Goal: Book appointment/travel/reservation: Book appointment/travel/reservation

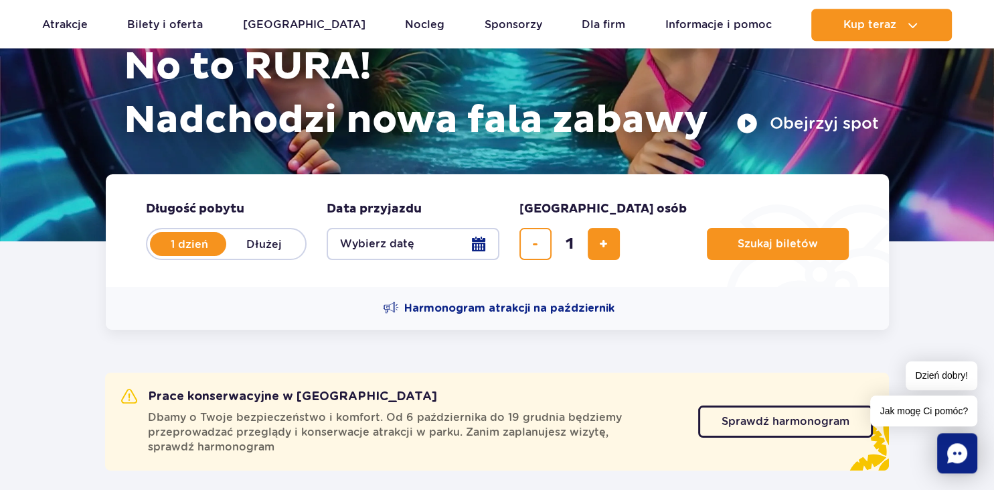
scroll to position [183, 0]
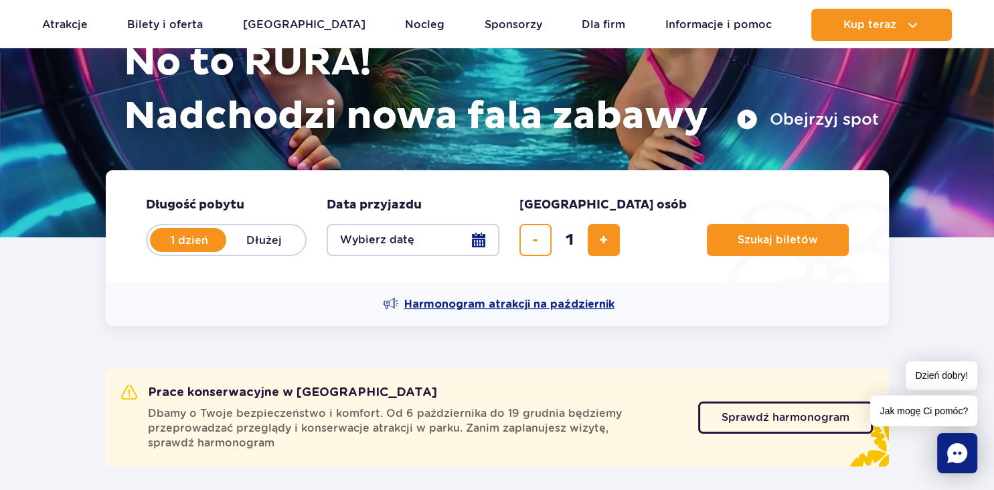
click at [554, 301] on span "Harmonogram atrakcji na październik" at bounding box center [509, 304] width 210 height 15
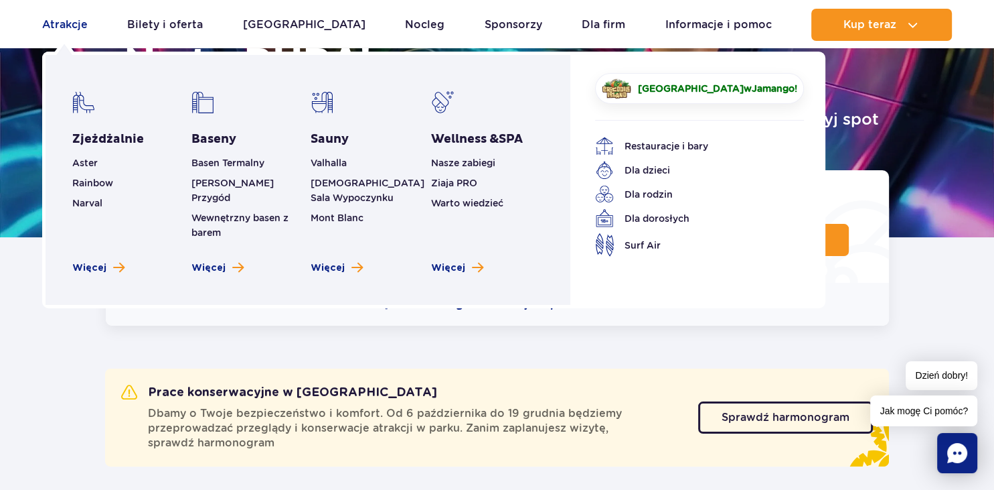
click at [72, 28] on link "Atrakcje" at bounding box center [65, 25] width 46 height 32
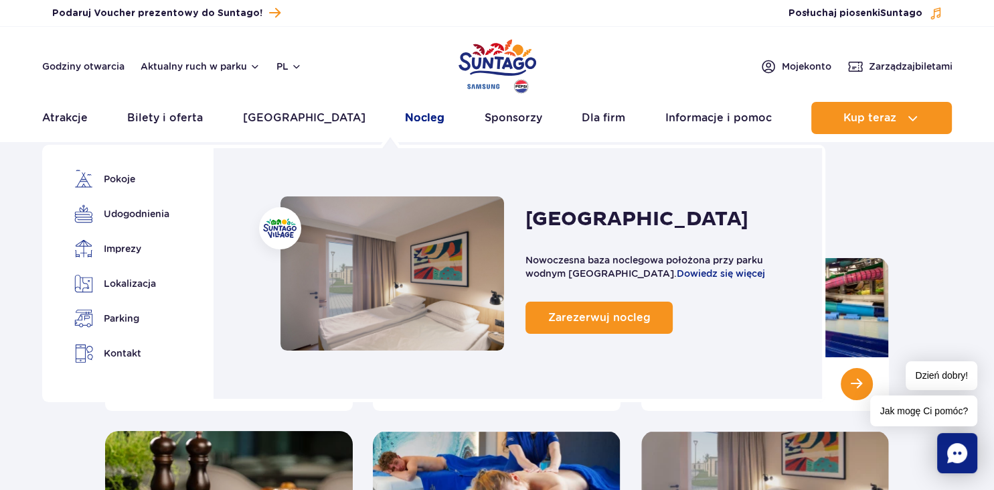
click at [405, 117] on link "Nocleg" at bounding box center [425, 118] width 40 height 32
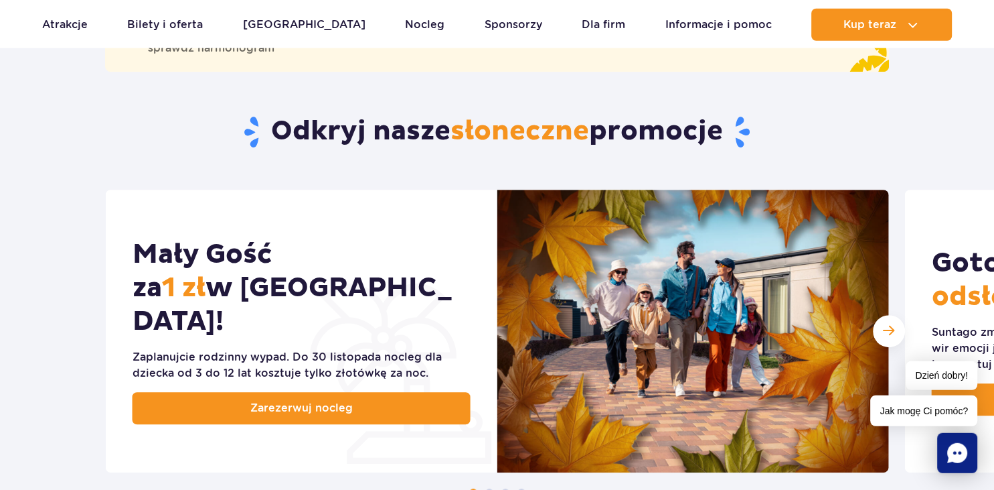
scroll to position [605, 0]
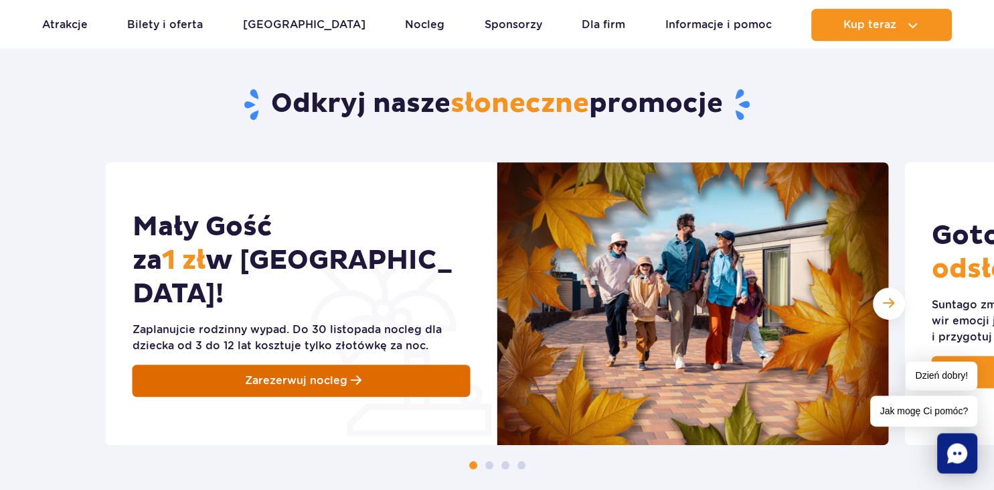
click at [320, 364] on link "Zarezerwuj nocleg" at bounding box center [302, 380] width 338 height 32
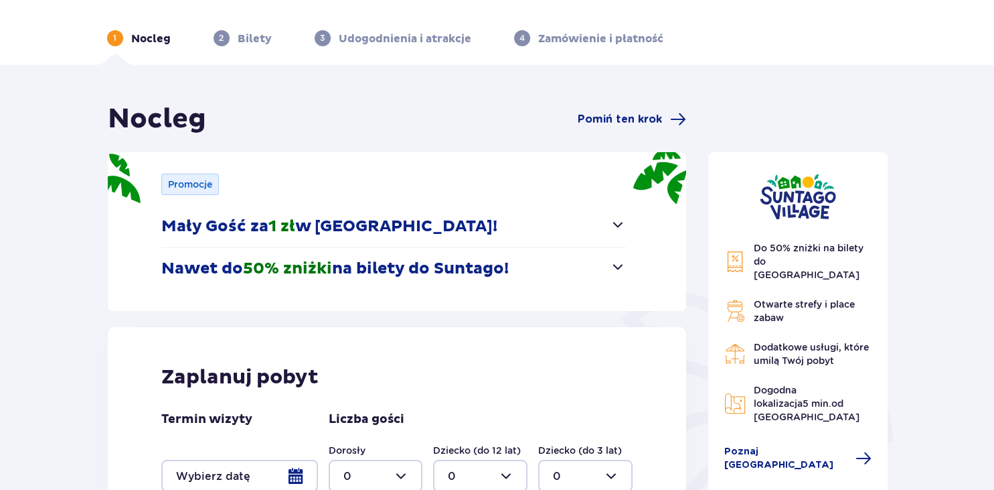
scroll to position [50, 0]
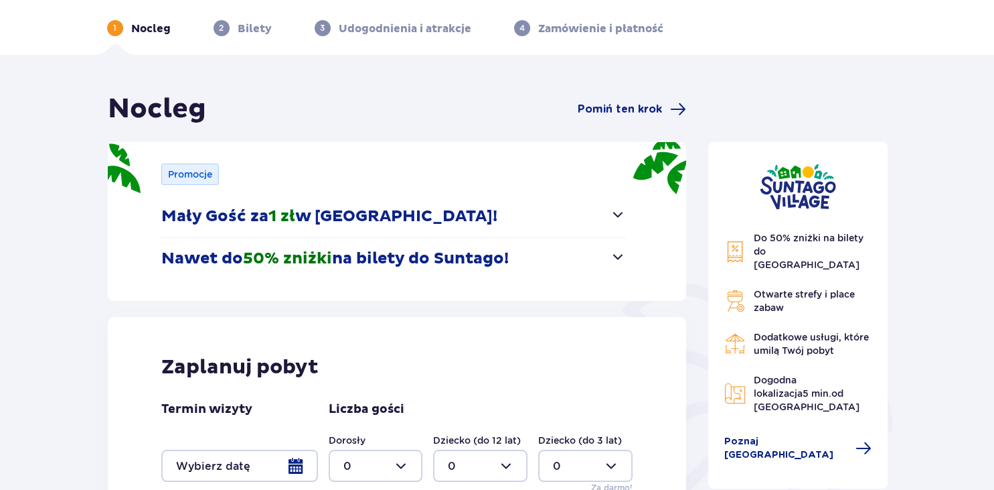
click at [621, 254] on span "button" at bounding box center [618, 256] width 16 height 16
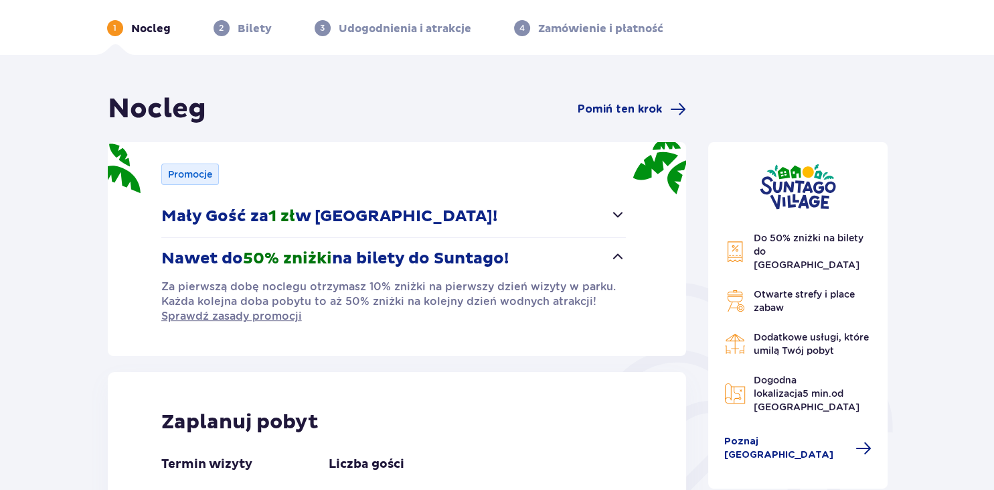
scroll to position [274, 0]
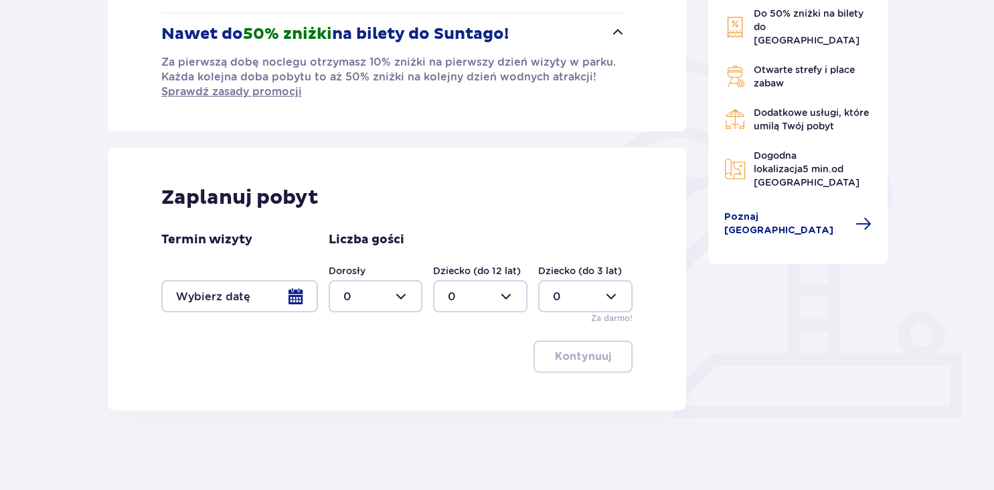
click at [290, 307] on div at bounding box center [239, 296] width 157 height 32
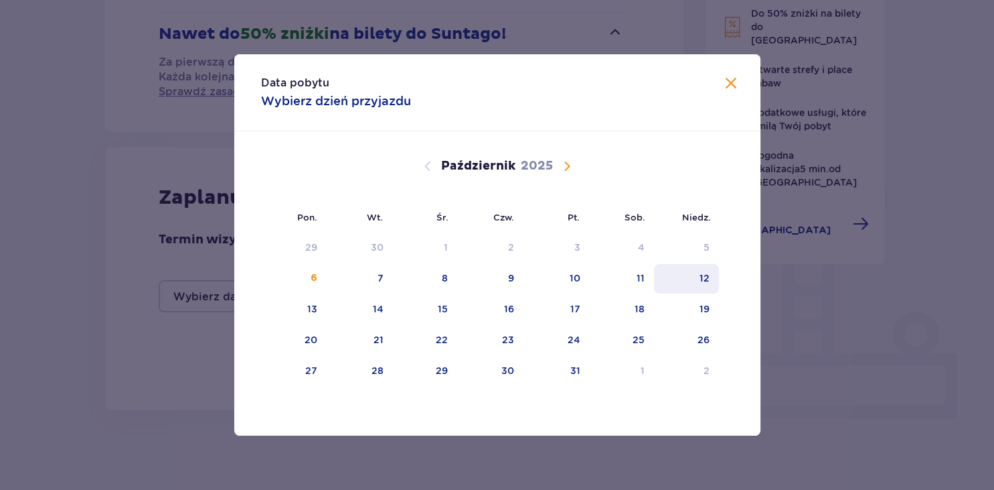
click at [709, 284] on div "12" at bounding box center [705, 277] width 10 height 13
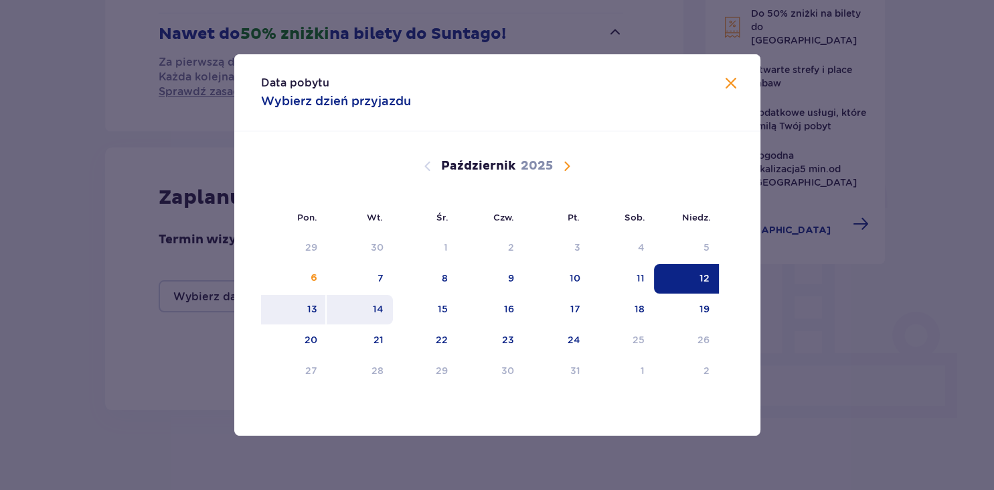
click at [372, 309] on div "14" at bounding box center [360, 309] width 66 height 29
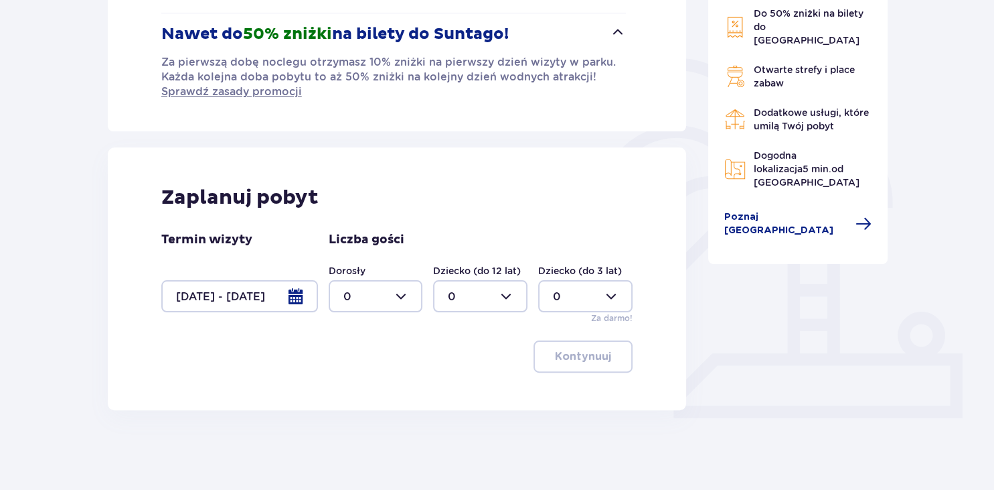
click at [293, 296] on div at bounding box center [239, 296] width 157 height 32
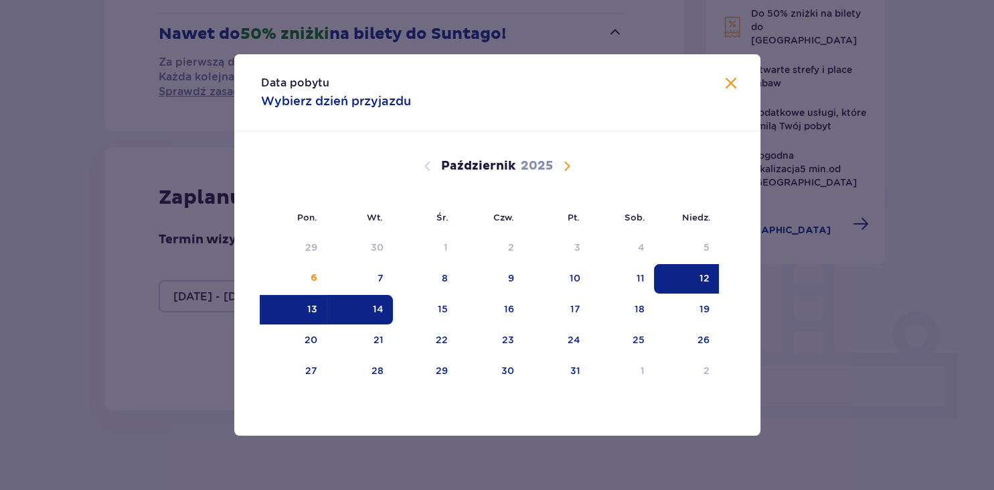
click at [298, 300] on div "13" at bounding box center [294, 309] width 66 height 29
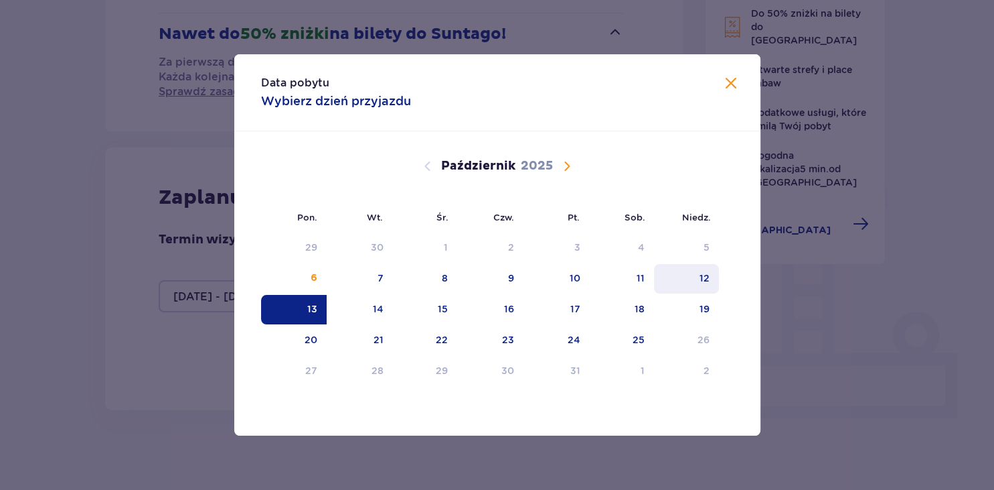
click at [715, 275] on div "12" at bounding box center [686, 278] width 65 height 29
click at [296, 309] on div "13" at bounding box center [294, 309] width 66 height 29
type input "12.10.25 - 13.10.25"
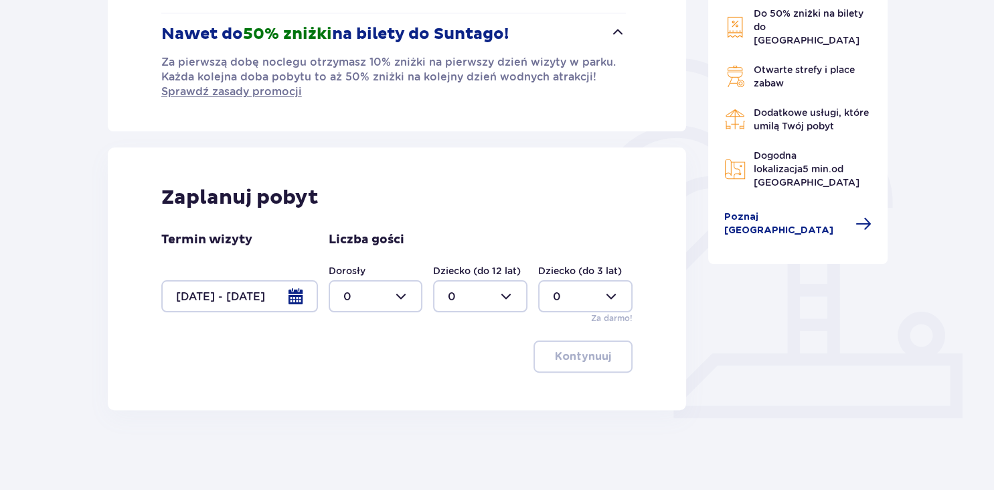
click at [391, 291] on div at bounding box center [376, 296] width 94 height 32
click at [370, 389] on div "2" at bounding box center [375, 392] width 65 height 15
type input "2"
click at [508, 312] on div "Dorosły 2 Dziecko (do 12 lat) 0 Dziecko (do 3 lat) 0 Za darmo!" at bounding box center [481, 294] width 305 height 60
click at [502, 285] on div at bounding box center [480, 296] width 94 height 32
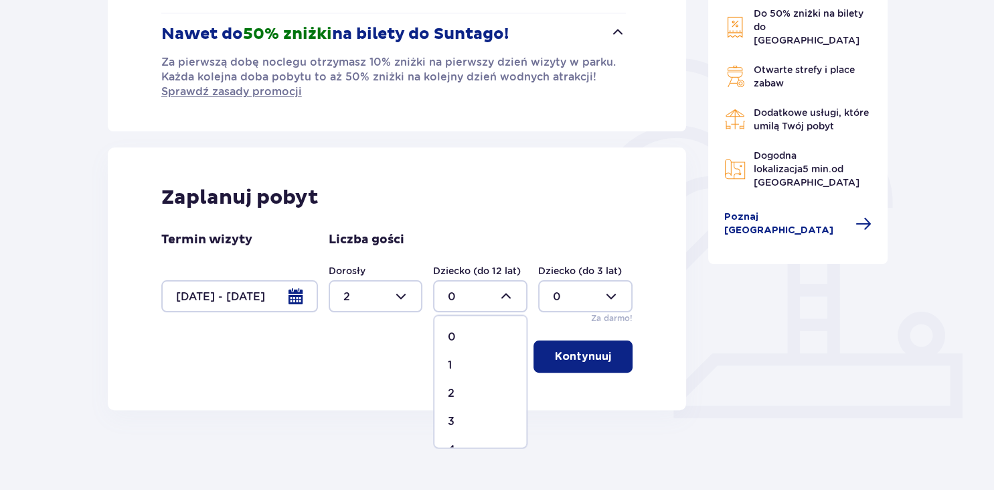
click at [460, 389] on div "2" at bounding box center [480, 392] width 65 height 15
type input "2"
click at [586, 346] on button "Kontynuuj" at bounding box center [583, 356] width 99 height 32
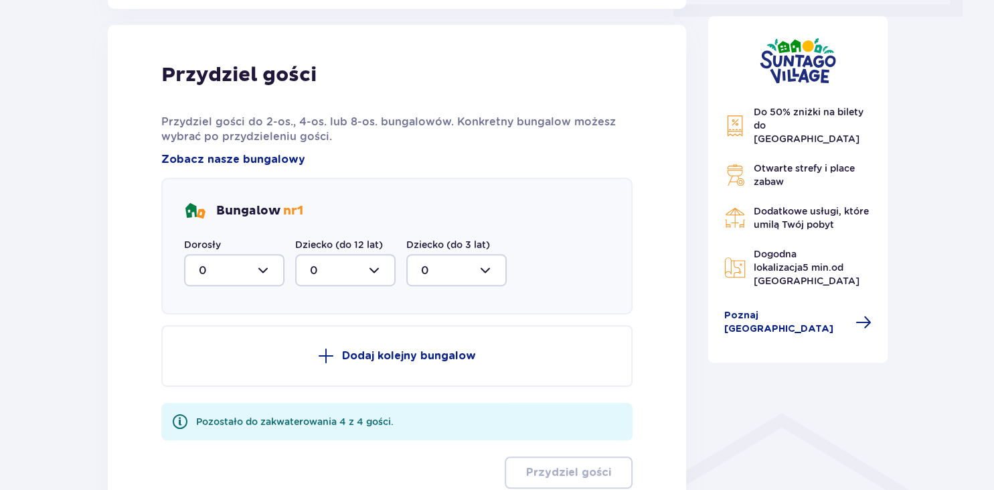
scroll to position [683, 0]
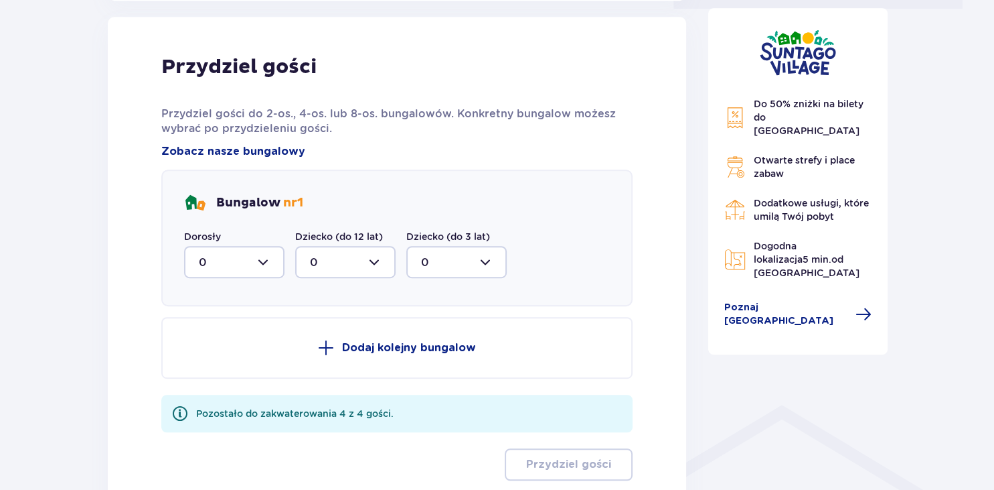
click at [250, 250] on div at bounding box center [234, 262] width 100 height 32
drag, startPoint x: 242, startPoint y: 341, endPoint x: 221, endPoint y: 325, distance: 26.8
click at [221, 325] on span "1" at bounding box center [235, 331] width 98 height 28
type input "1"
click at [368, 238] on label "Dziecko (do 12 lat)" at bounding box center [339, 236] width 88 height 13
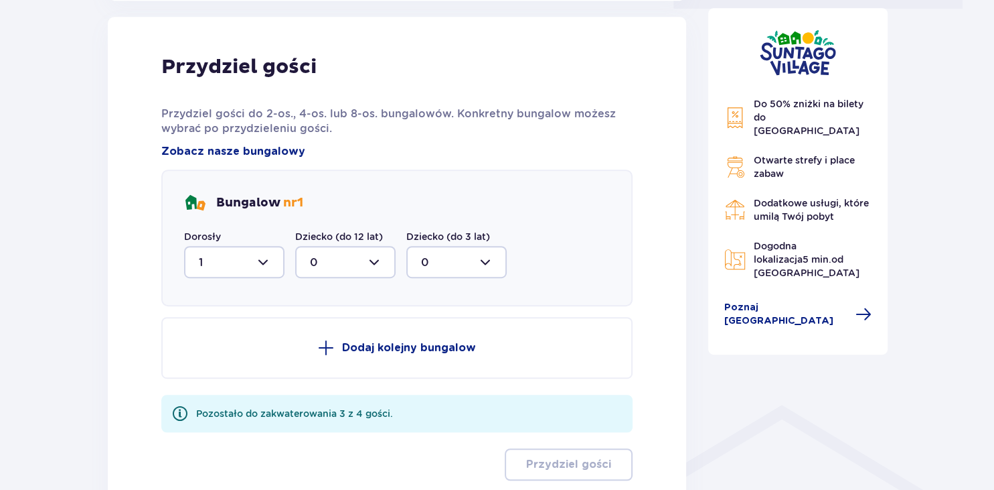
click at [367, 254] on div at bounding box center [345, 262] width 100 height 32
click at [338, 352] on div "2" at bounding box center [345, 359] width 71 height 15
type input "2"
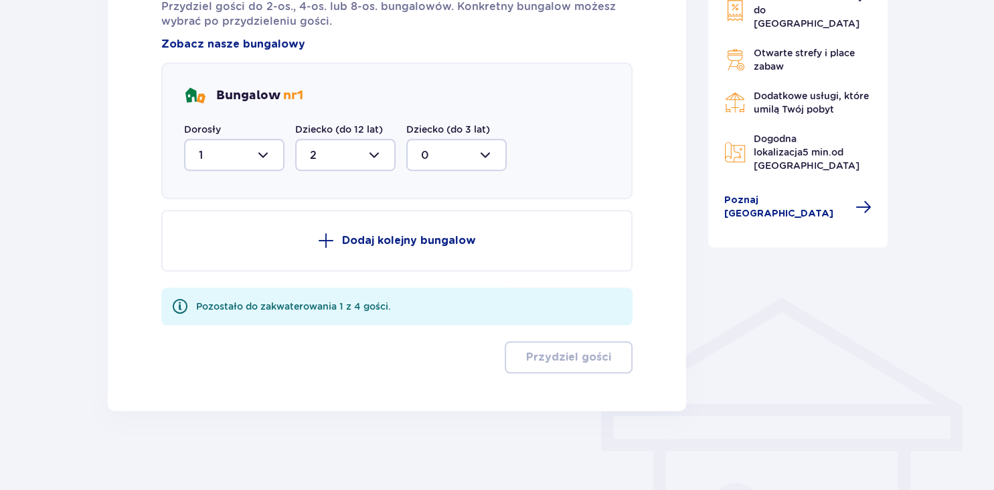
click at [406, 333] on div "Dodaj kolejny bungalow Pozostało do zakwaterowania 1 z 4 gości. Przydziel gości" at bounding box center [397, 291] width 472 height 163
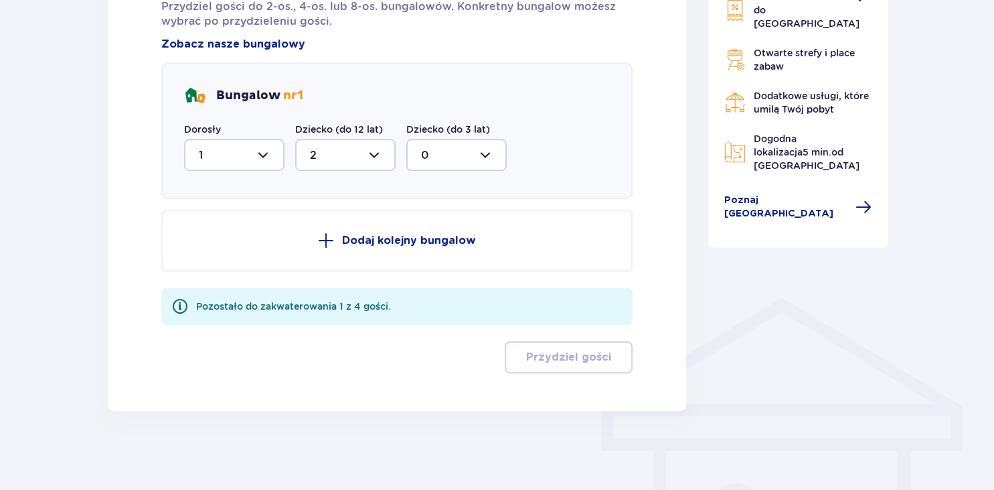
click at [412, 376] on div "Przydziel gości Przydziel gości do 2-os., 4-os. lub 8-os. bungalowów. Konkretny…" at bounding box center [397, 160] width 579 height 501
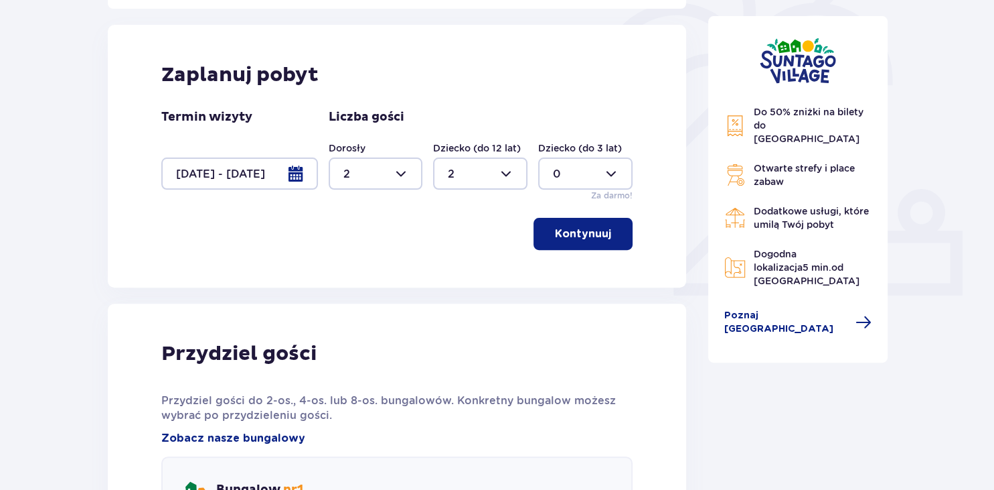
scroll to position [576, 0]
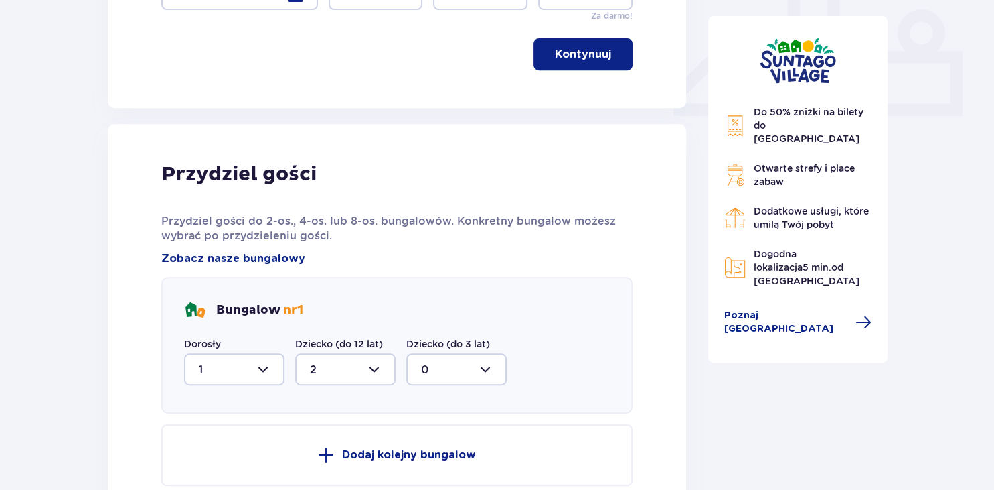
click at [158, 427] on div "Przydziel gości Przydziel gości do 2-os., 4-os. lub 8-os. bungalowów. Konkretny…" at bounding box center [397, 374] width 579 height 501
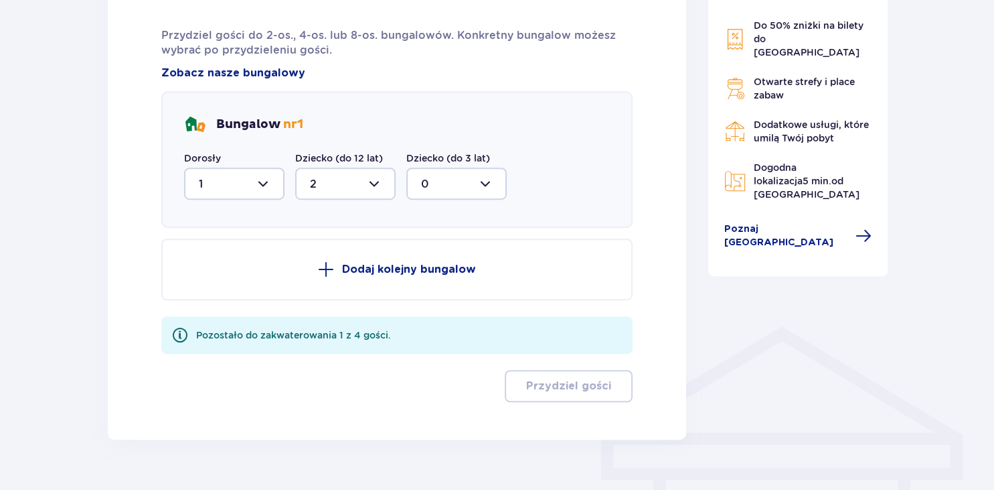
scroll to position [790, 0]
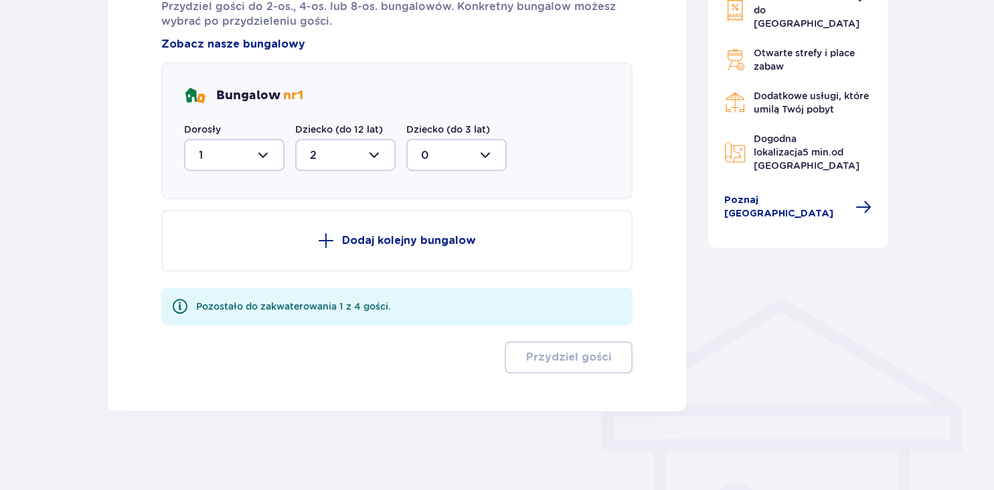
click at [368, 307] on div "Pozostało do zakwaterowania 1 z 4 gości." at bounding box center [293, 305] width 195 height 13
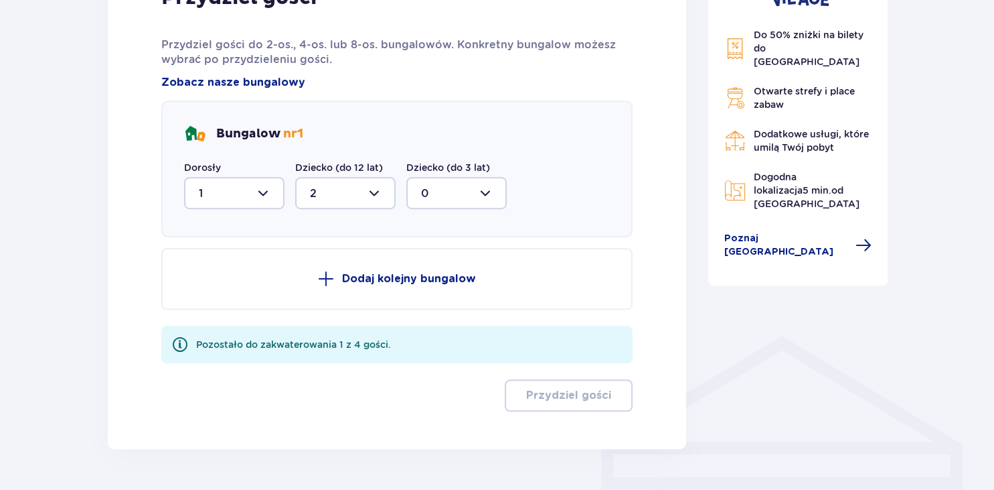
scroll to position [745, 0]
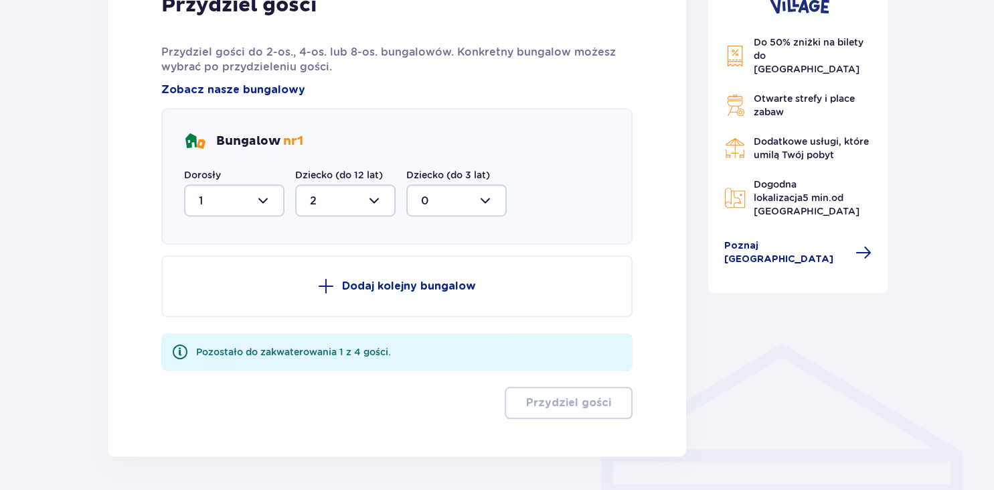
click at [252, 204] on div at bounding box center [234, 200] width 100 height 32
click at [220, 301] on div "2" at bounding box center [234, 297] width 71 height 15
type input "2"
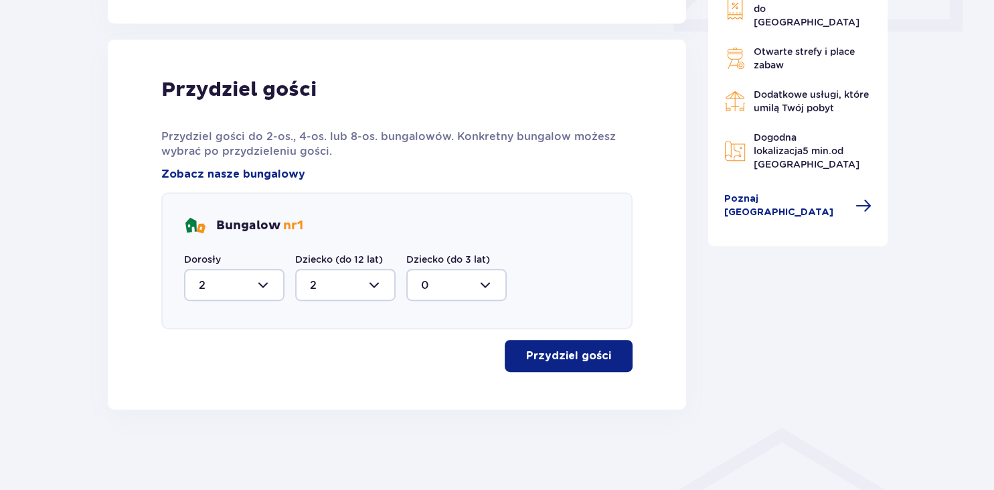
scroll to position [659, 0]
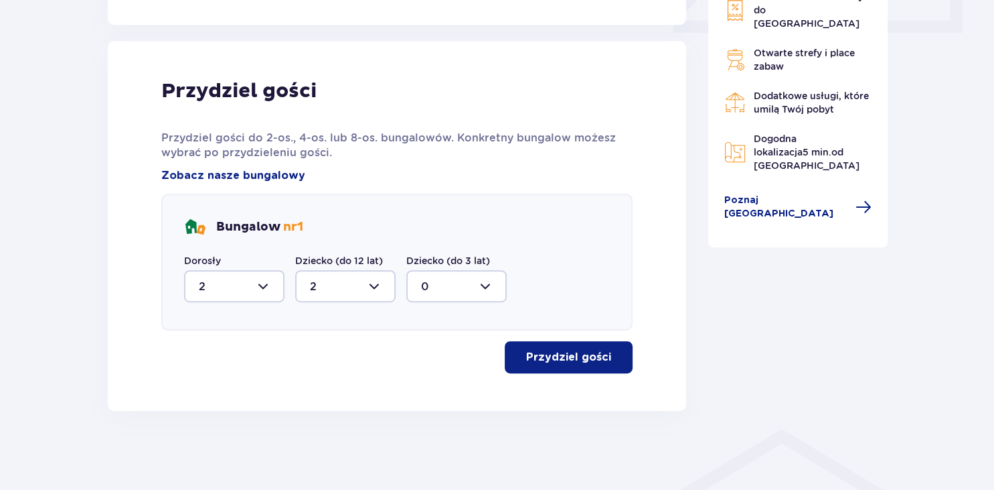
click at [574, 357] on p "Przydziel gości" at bounding box center [568, 357] width 85 height 15
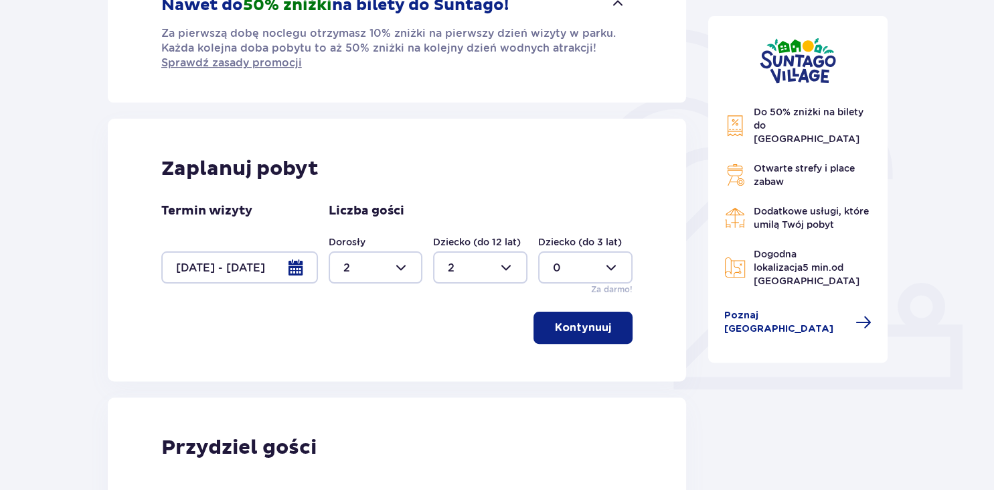
scroll to position [305, 0]
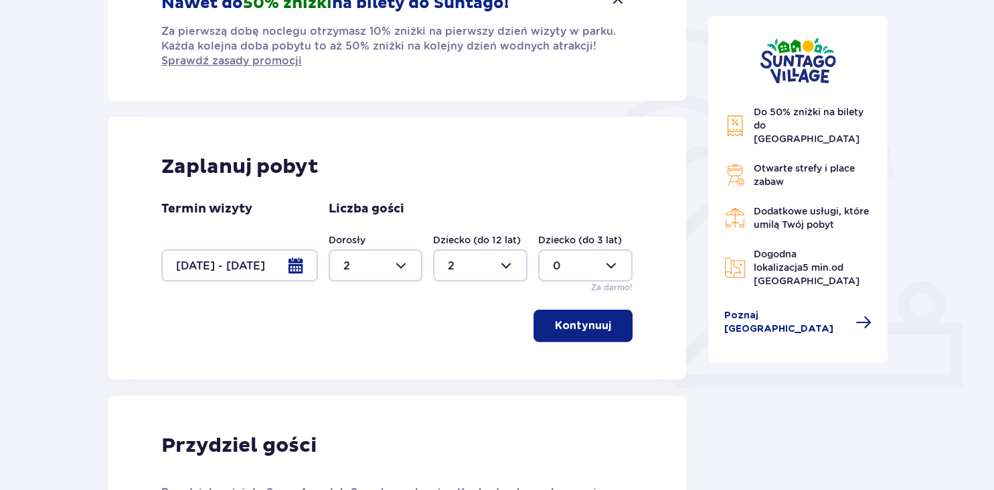
click at [301, 267] on div at bounding box center [239, 265] width 157 height 32
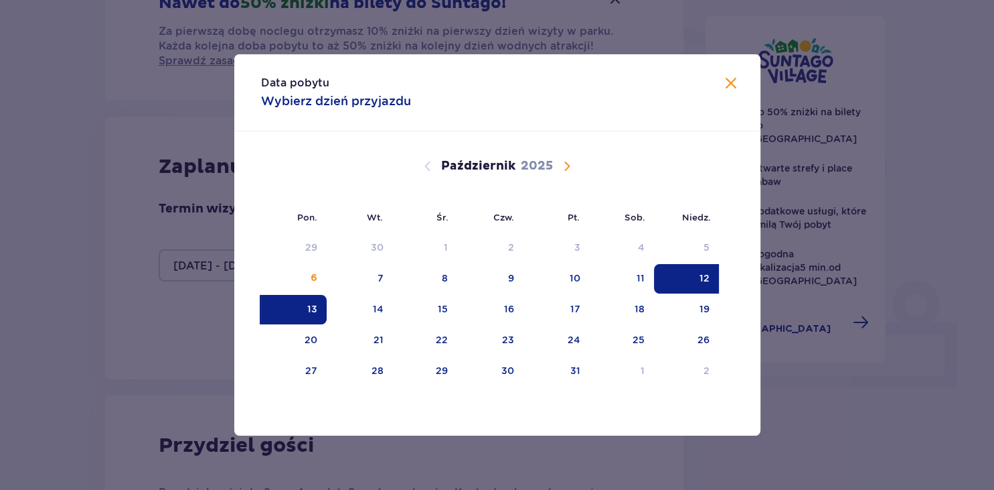
click at [296, 315] on div "13" at bounding box center [294, 309] width 66 height 29
click at [368, 309] on div "14" at bounding box center [360, 309] width 66 height 29
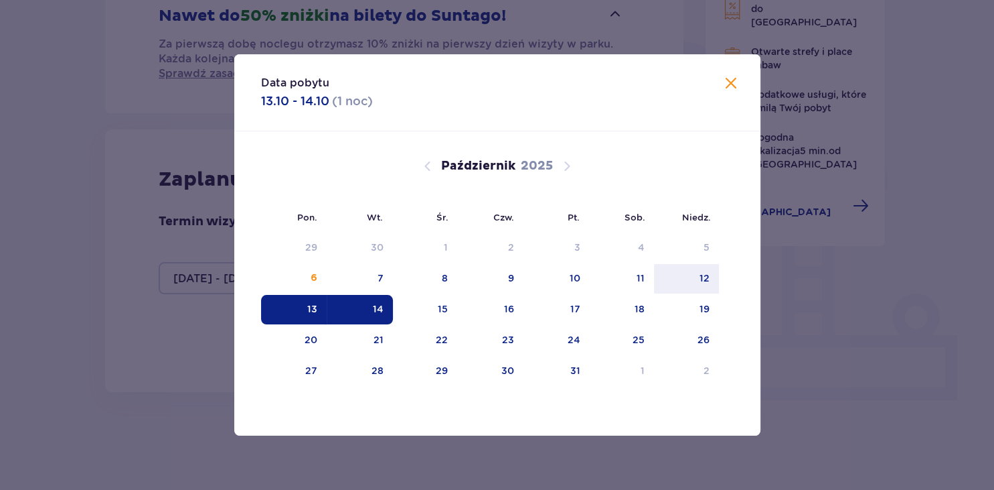
type input "13.10.25 - 14.10.25"
type input "0"
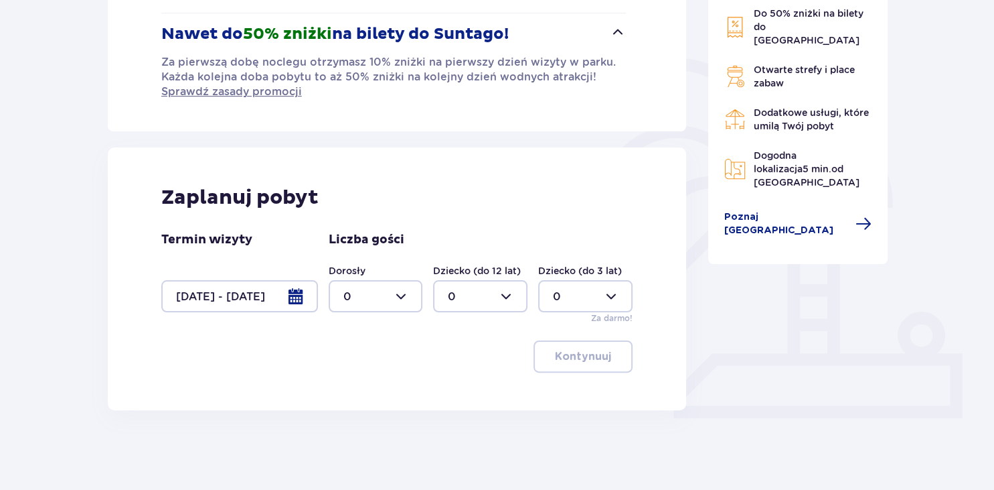
click at [380, 297] on div at bounding box center [376, 296] width 94 height 32
click at [361, 391] on div "2" at bounding box center [375, 392] width 65 height 15
type input "2"
click at [486, 276] on label "Dziecko (do 12 lat)" at bounding box center [477, 270] width 88 height 13
click at [503, 309] on div at bounding box center [480, 296] width 94 height 32
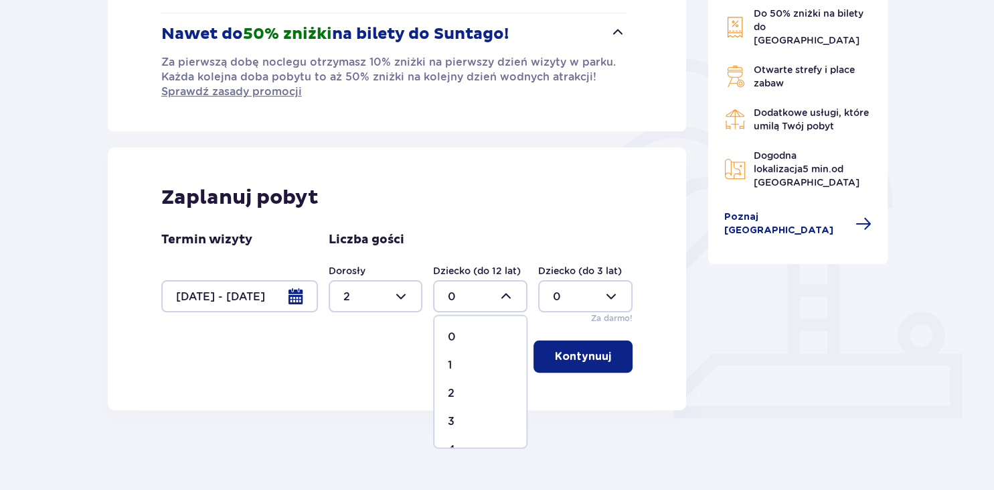
click at [475, 388] on div "2" at bounding box center [480, 392] width 65 height 15
type input "2"
click at [577, 355] on p "Kontynuuj" at bounding box center [583, 356] width 56 height 15
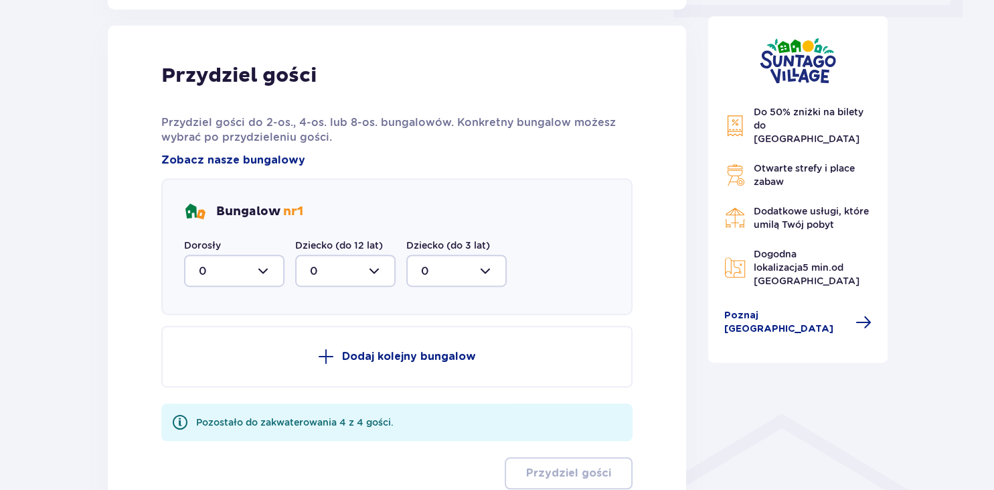
scroll to position [683, 0]
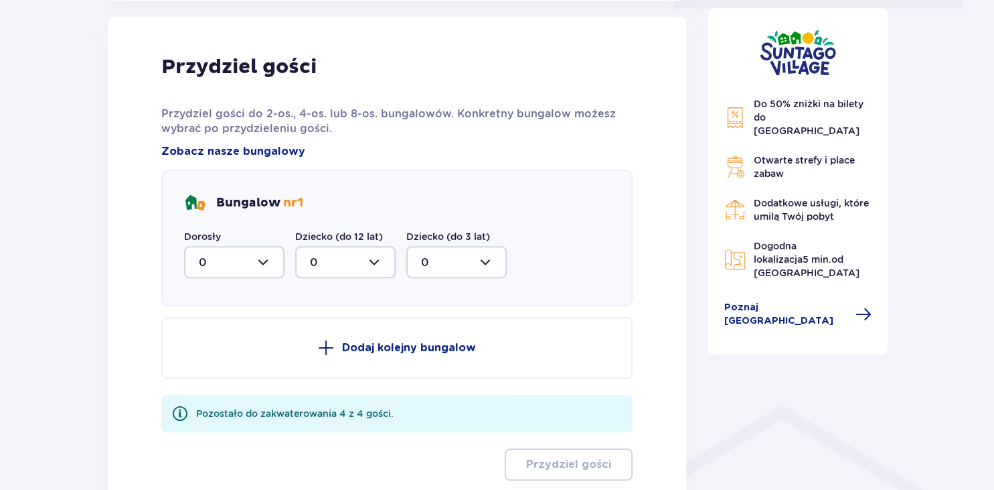
click at [243, 250] on div at bounding box center [234, 262] width 100 height 32
click at [221, 362] on div "2" at bounding box center [234, 359] width 71 height 15
type input "2"
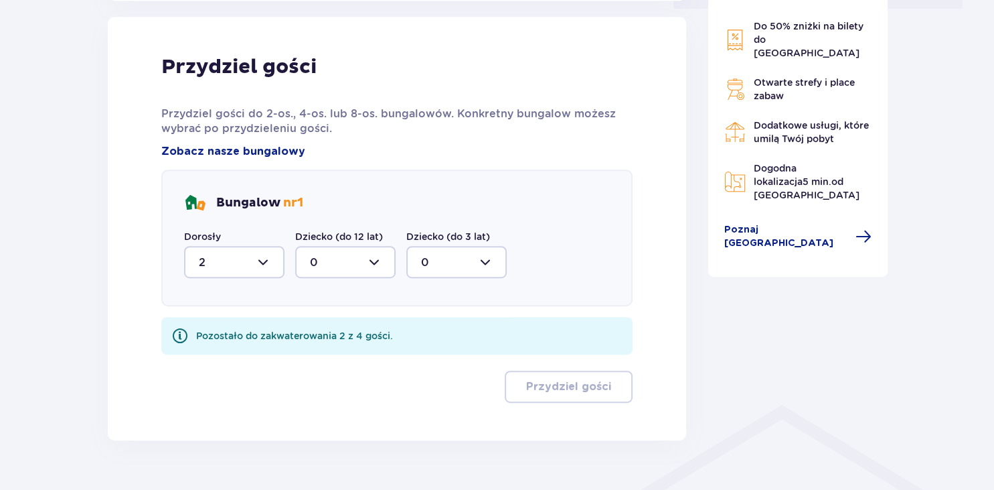
click at [372, 261] on div at bounding box center [345, 262] width 100 height 32
click at [337, 364] on div "2" at bounding box center [345, 359] width 71 height 15
type input "2"
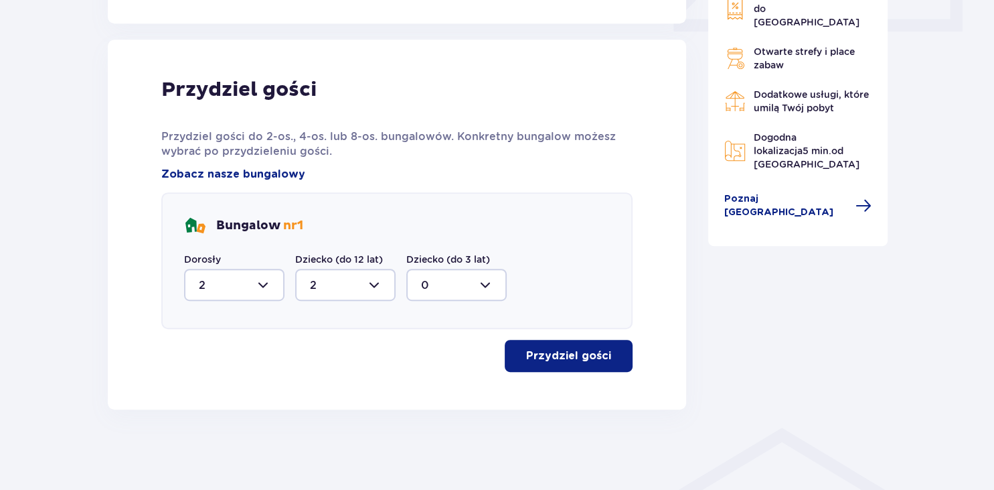
scroll to position [659, 0]
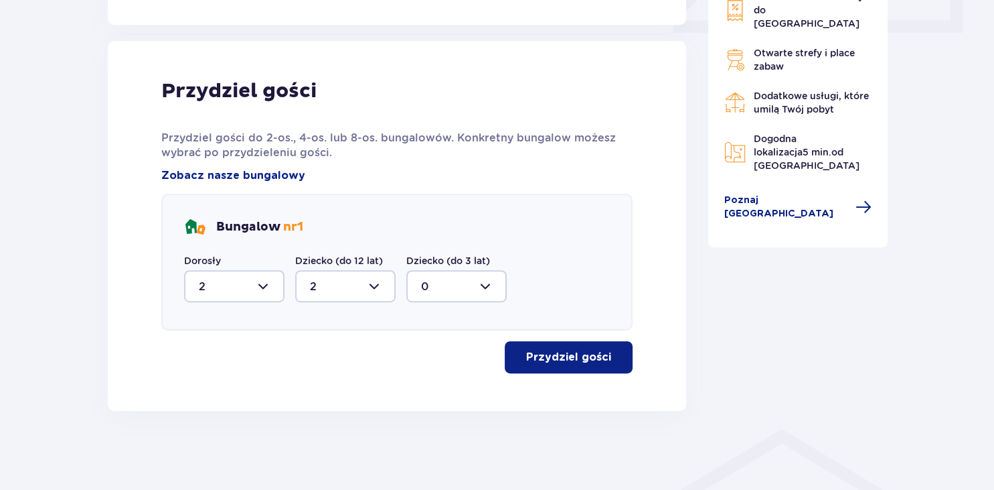
click at [591, 356] on p "Przydziel gości" at bounding box center [568, 357] width 85 height 15
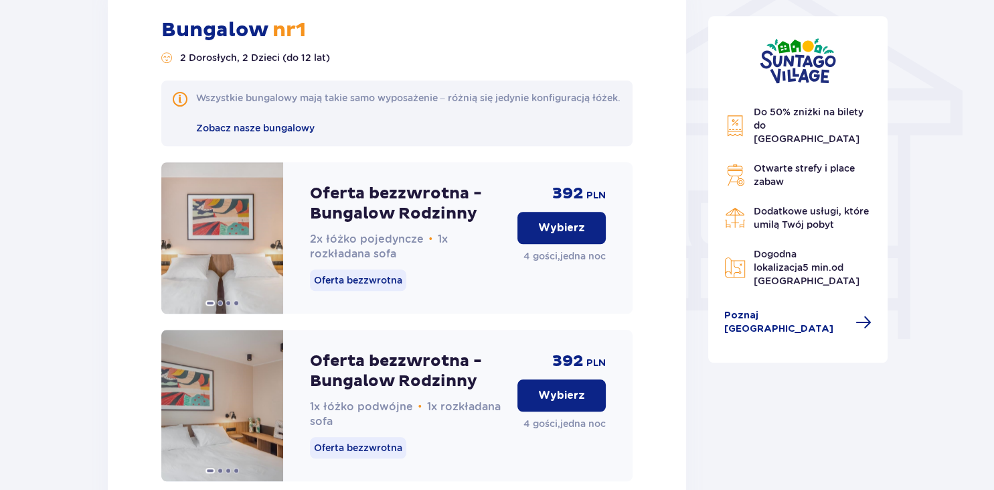
scroll to position [1106, 0]
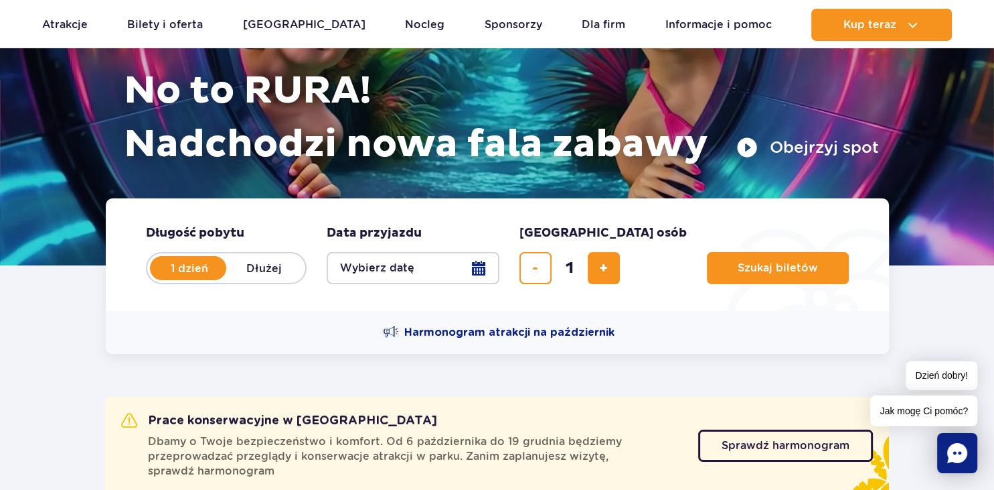
scroll to position [156, 0]
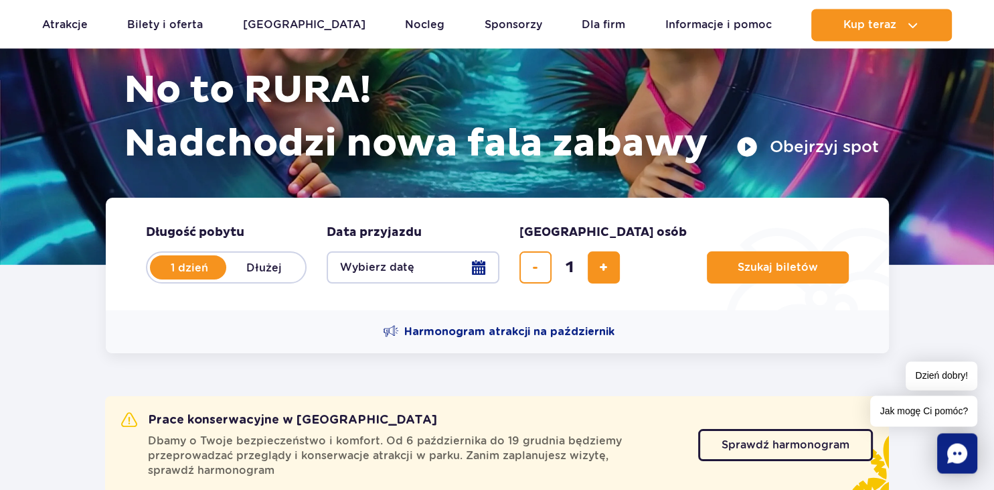
click at [474, 267] on button "Wybierz datę" at bounding box center [413, 267] width 173 height 32
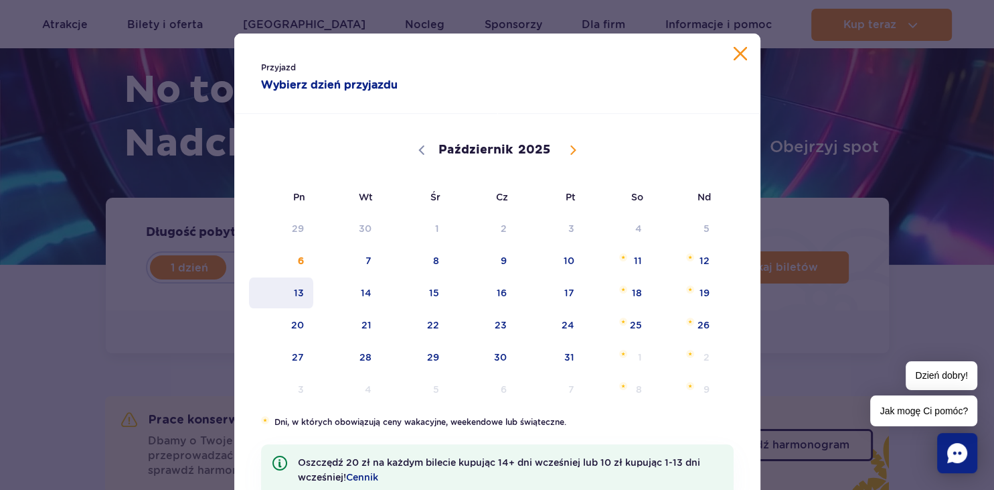
click at [305, 291] on span "13" at bounding box center [282, 292] width 68 height 31
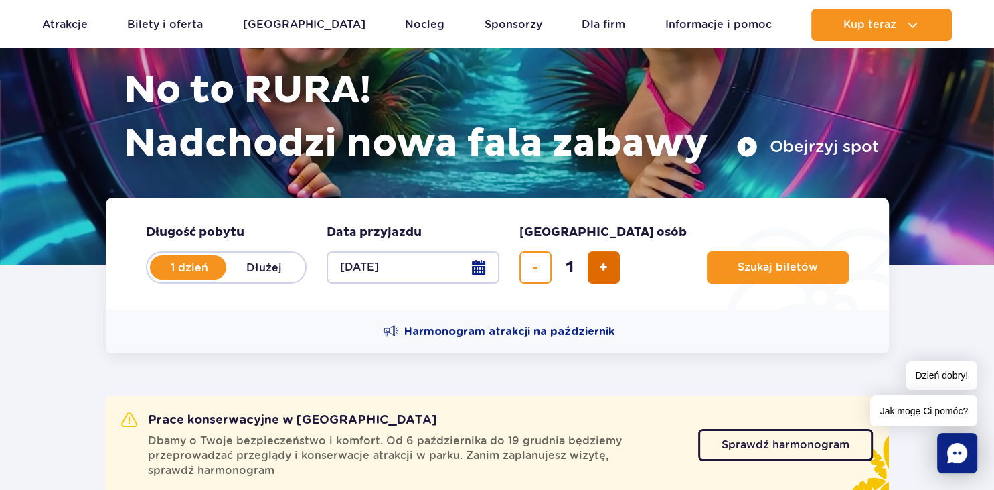
click at [603, 267] on span "dodaj bilet" at bounding box center [603, 267] width 9 height 0
type input "4"
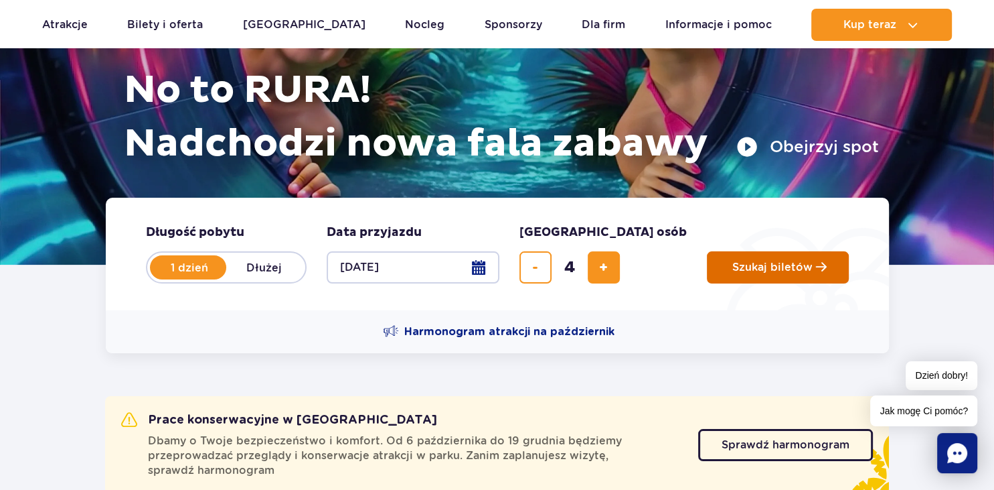
click at [733, 265] on span "Szukaj biletów" at bounding box center [773, 267] width 80 height 12
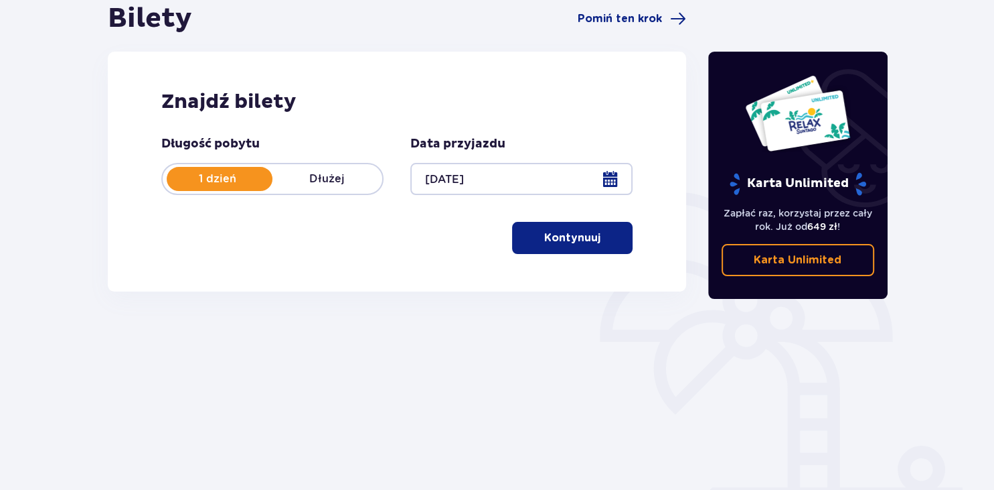
scroll to position [190, 0]
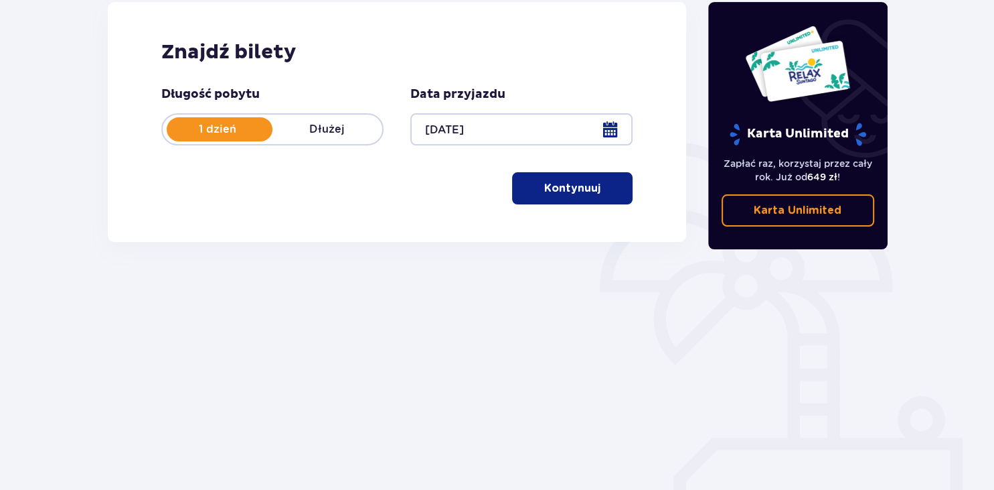
click at [547, 179] on button "Kontynuuj" at bounding box center [572, 188] width 121 height 32
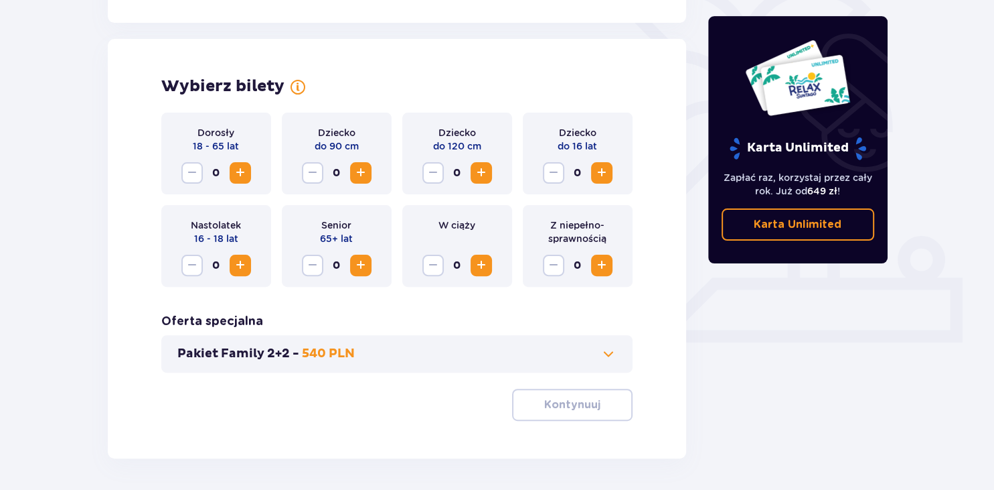
scroll to position [372, 0]
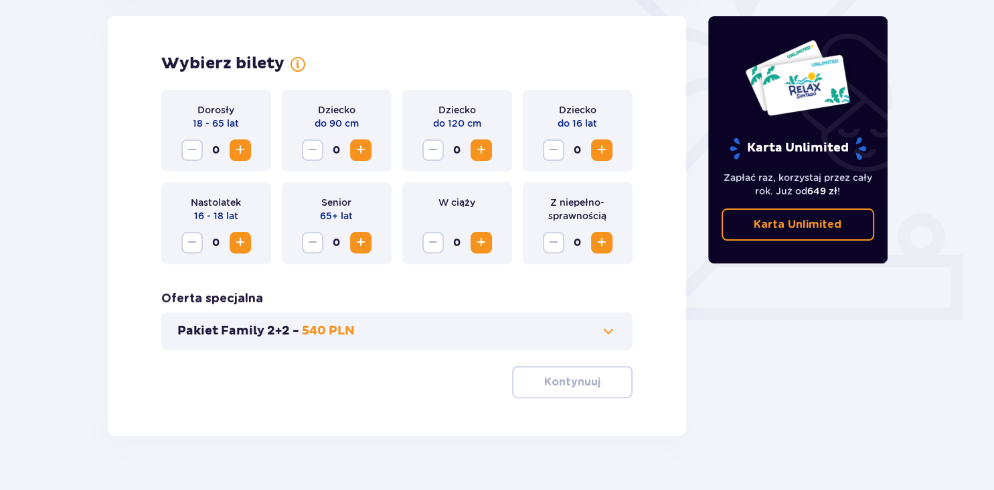
click at [247, 145] on span "Zwiększ" at bounding box center [240, 150] width 16 height 16
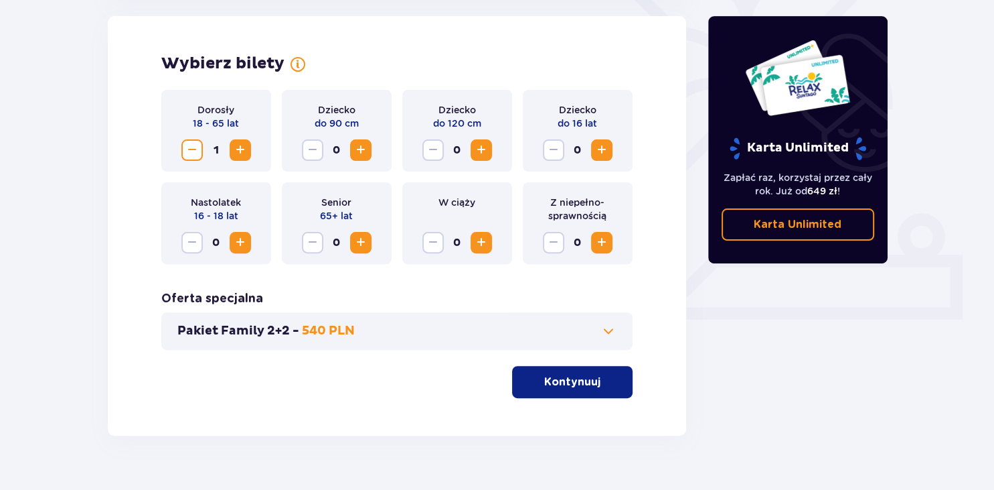
click at [247, 145] on span "Zwiększ" at bounding box center [240, 150] width 16 height 16
click at [603, 149] on span "Zwiększ" at bounding box center [602, 150] width 16 height 16
click at [583, 379] on p "Kontynuuj" at bounding box center [572, 381] width 56 height 15
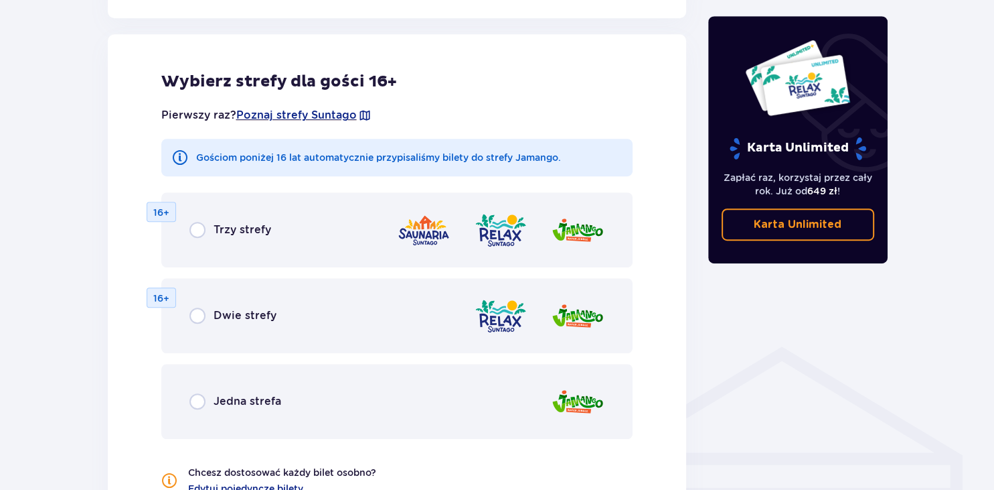
scroll to position [740, 0]
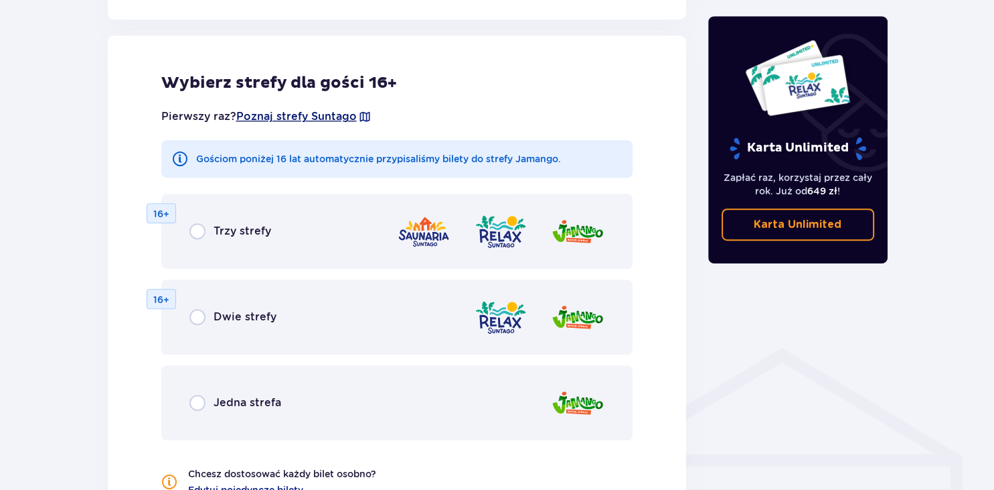
click at [347, 115] on span "Poznaj strefy Suntago" at bounding box center [296, 116] width 121 height 15
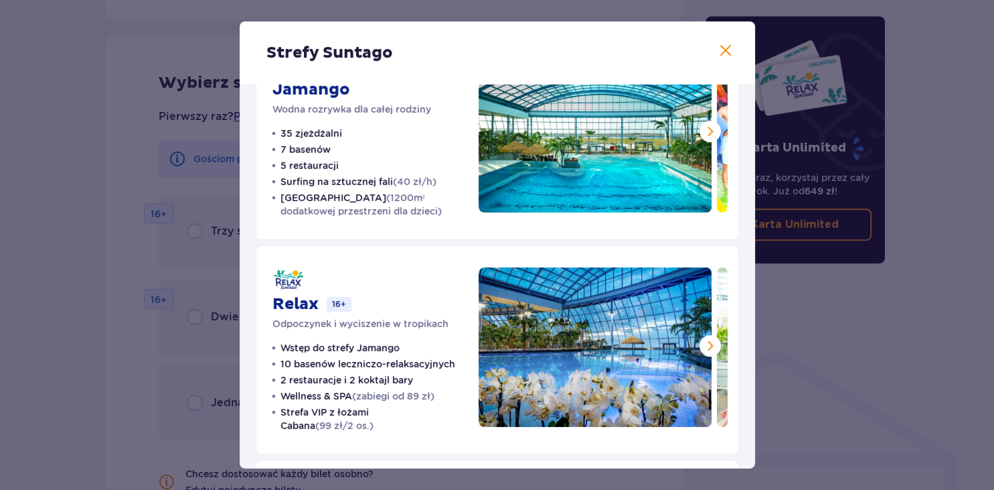
scroll to position [70, 0]
click at [722, 54] on span at bounding box center [726, 51] width 16 height 16
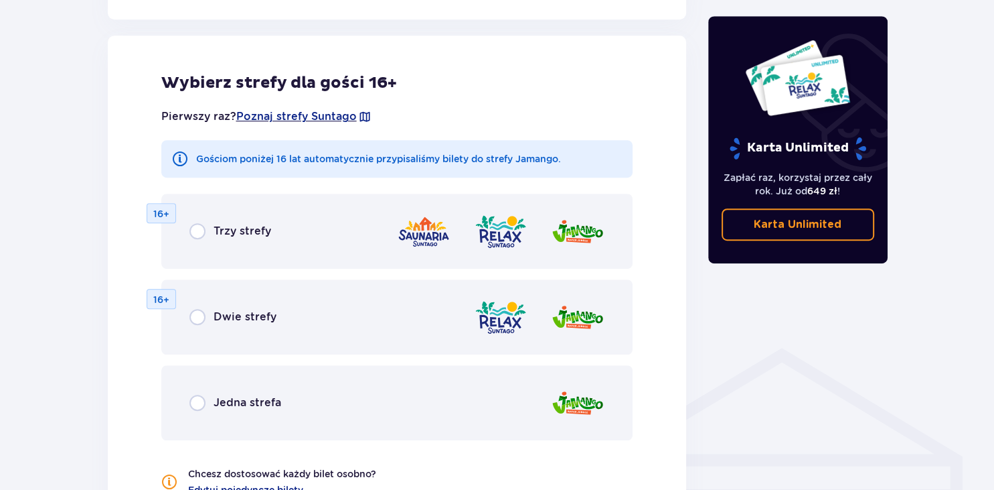
click at [198, 407] on input "radio" at bounding box center [198, 402] width 16 height 16
radio input "true"
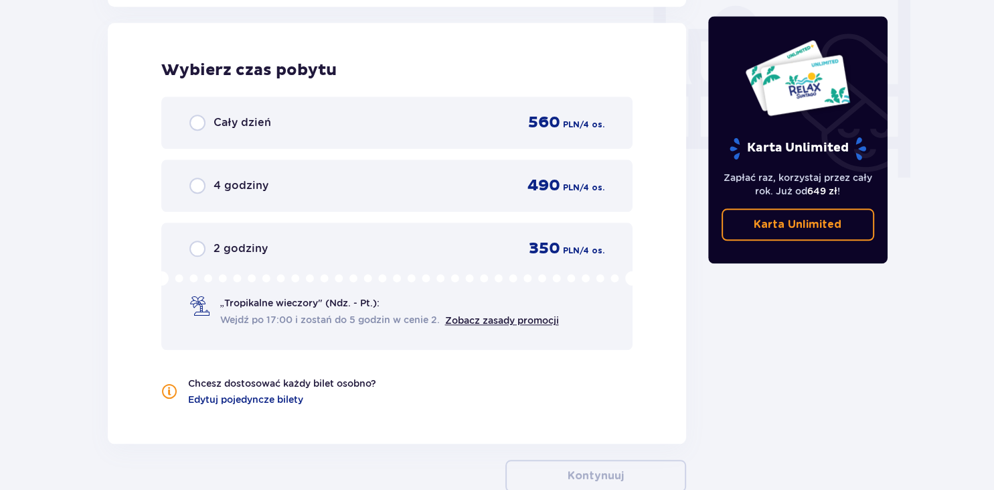
scroll to position [1267, 0]
click at [195, 120] on input "radio" at bounding box center [198, 123] width 16 height 16
radio input "true"
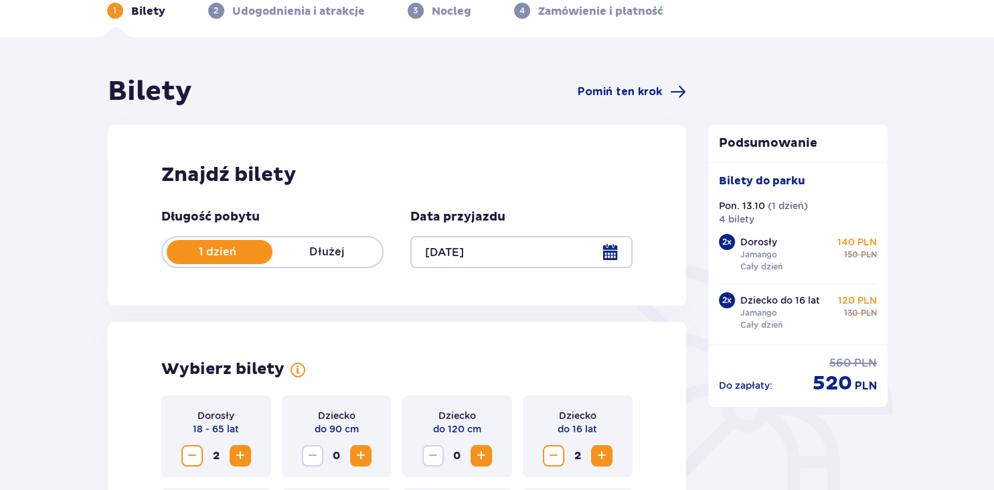
scroll to position [0, 0]
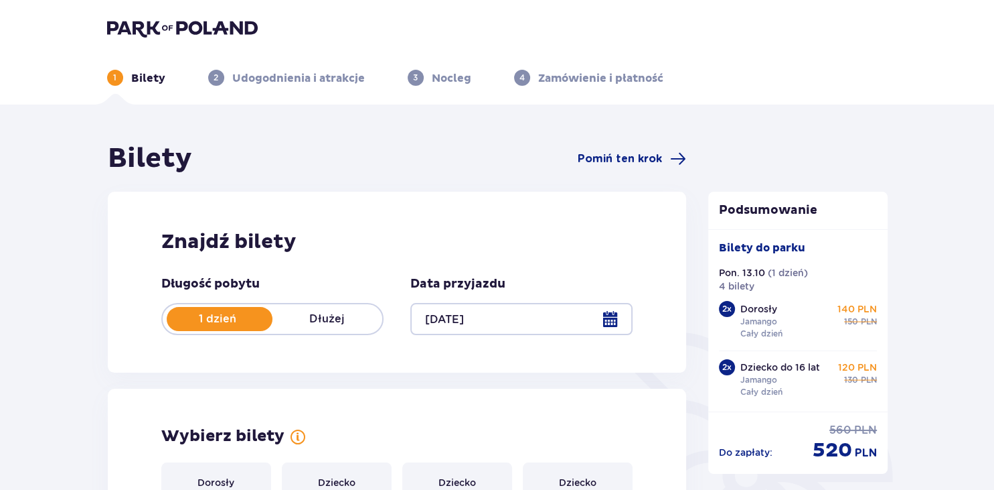
click at [606, 317] on div at bounding box center [522, 319] width 222 height 32
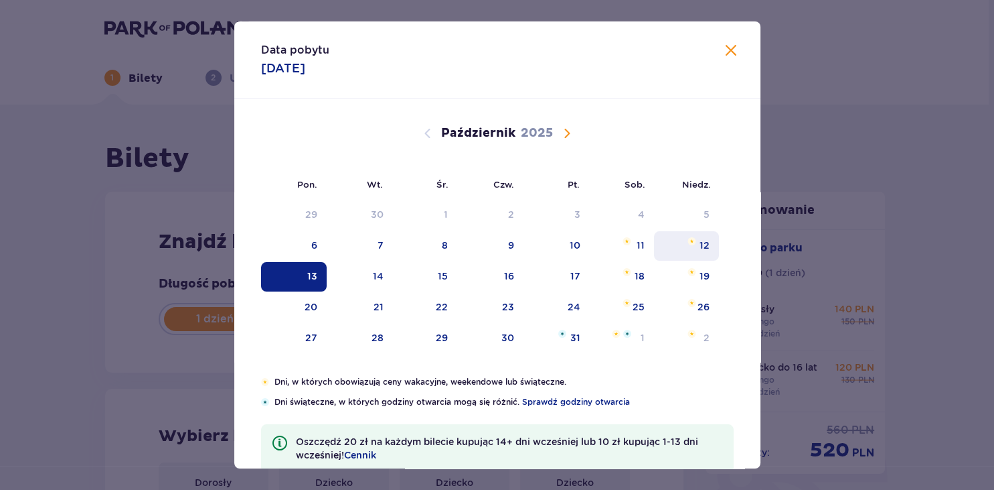
click at [698, 250] on div "12" at bounding box center [686, 245] width 65 height 29
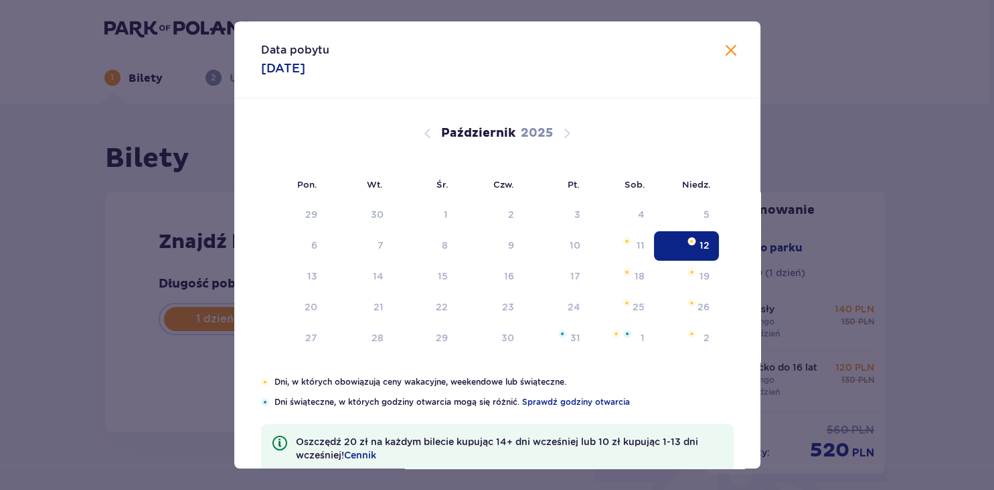
type input "12.10.25"
click at [696, 250] on div "Bilety Pomiń ten krok Znajdź bilety Długość pobytu 1 dzień Dłużej Data przyjazd…" at bounding box center [395, 389] width 602 height 495
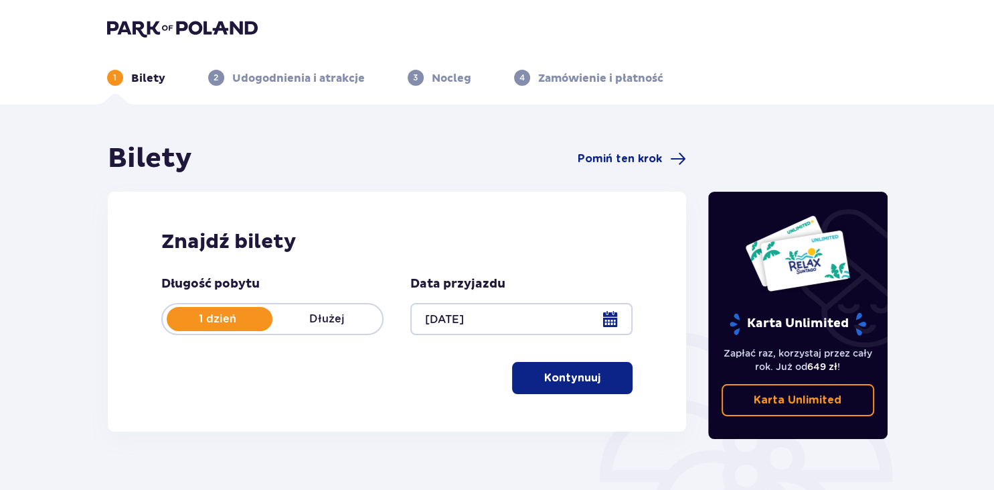
click at [586, 374] on p "Kontynuuj" at bounding box center [572, 377] width 56 height 15
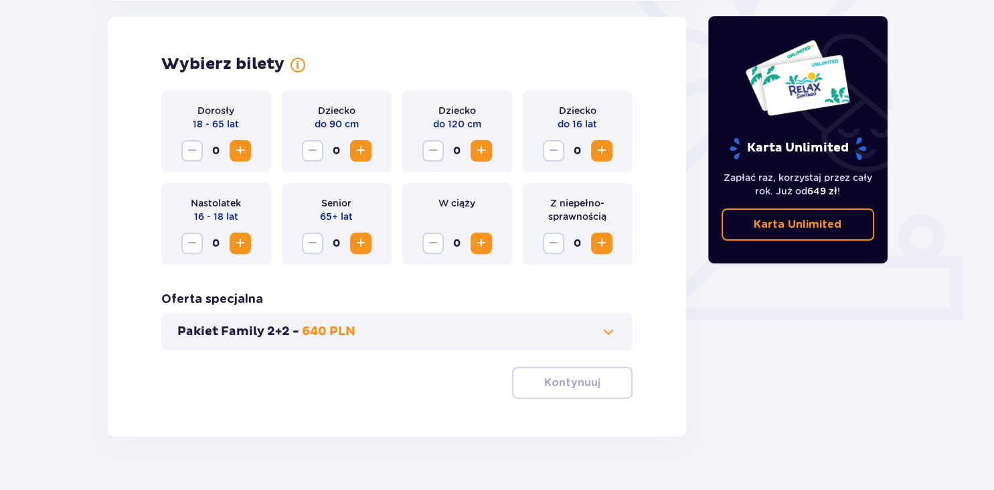
scroll to position [372, 0]
click at [242, 150] on span "Zwiększ" at bounding box center [240, 150] width 16 height 16
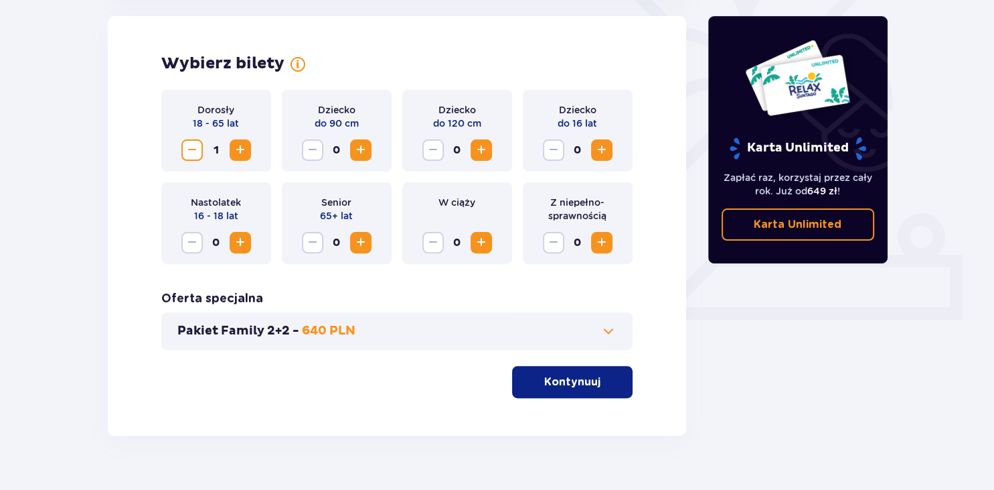
click at [242, 150] on span "Zwiększ" at bounding box center [240, 150] width 16 height 16
click at [603, 157] on span "Zwiększ" at bounding box center [602, 150] width 16 height 16
click at [585, 375] on p "Kontynuuj" at bounding box center [572, 381] width 56 height 15
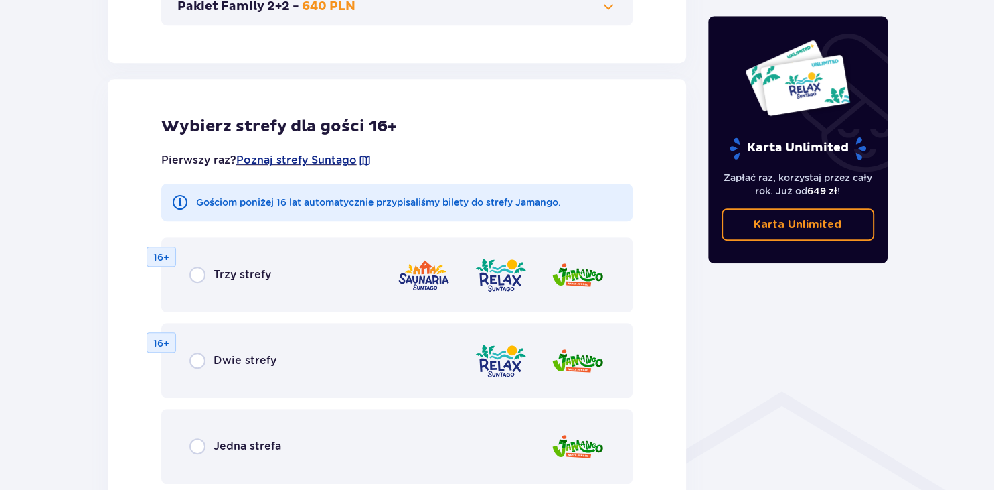
scroll to position [743, 0]
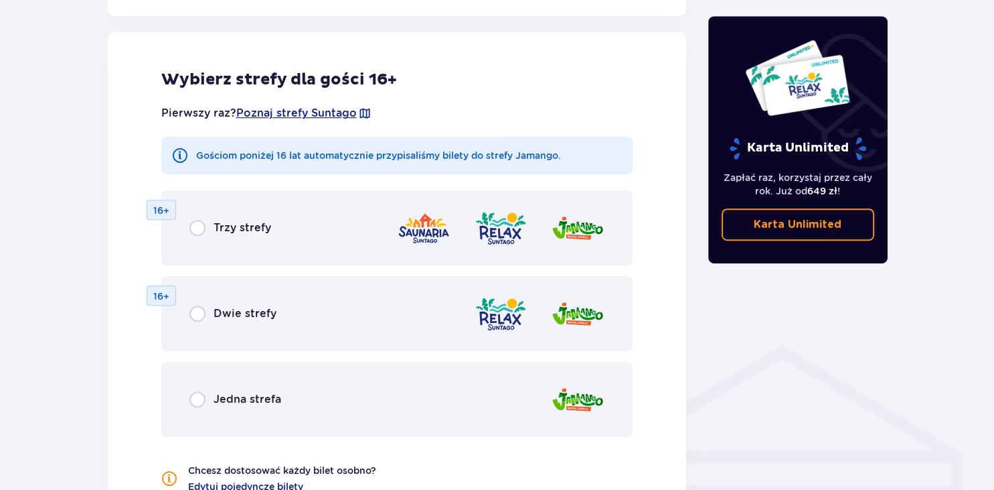
click at [244, 395] on span "Jedna strefa" at bounding box center [248, 399] width 68 height 15
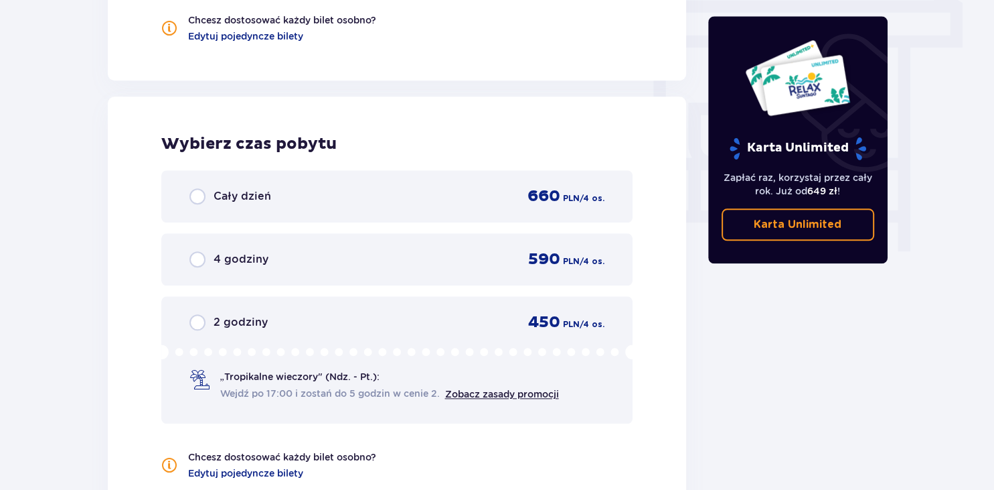
scroll to position [1258, 0]
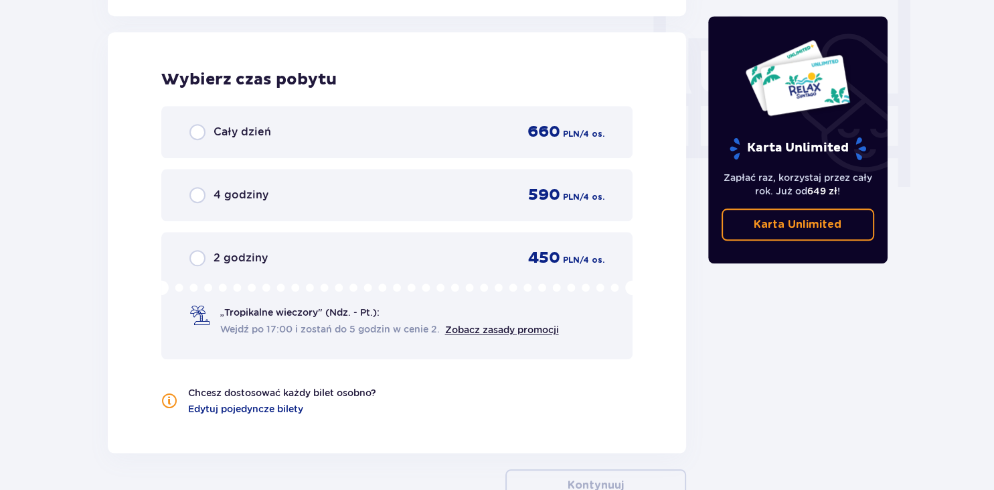
click at [224, 131] on span "Cały dzień" at bounding box center [243, 132] width 58 height 15
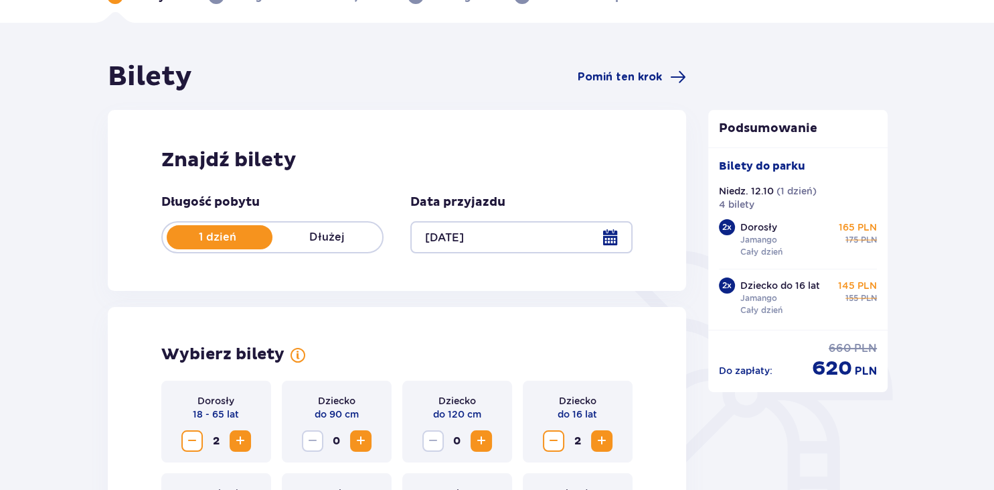
scroll to position [0, 0]
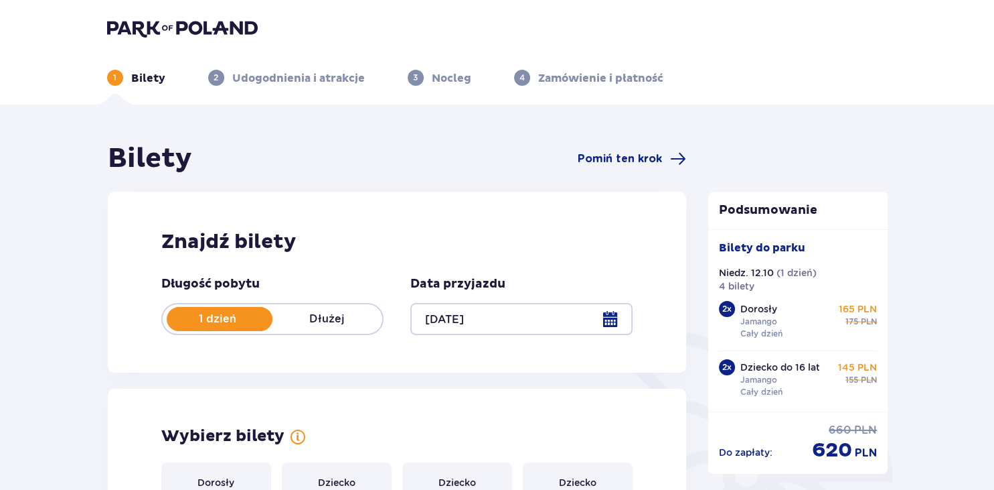
click at [162, 28] on img at bounding box center [182, 28] width 151 height 19
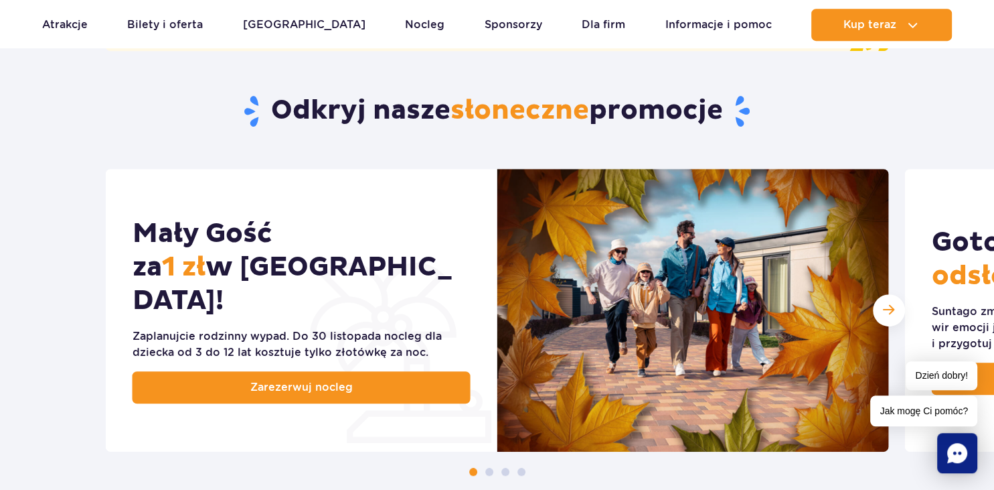
scroll to position [32, 0]
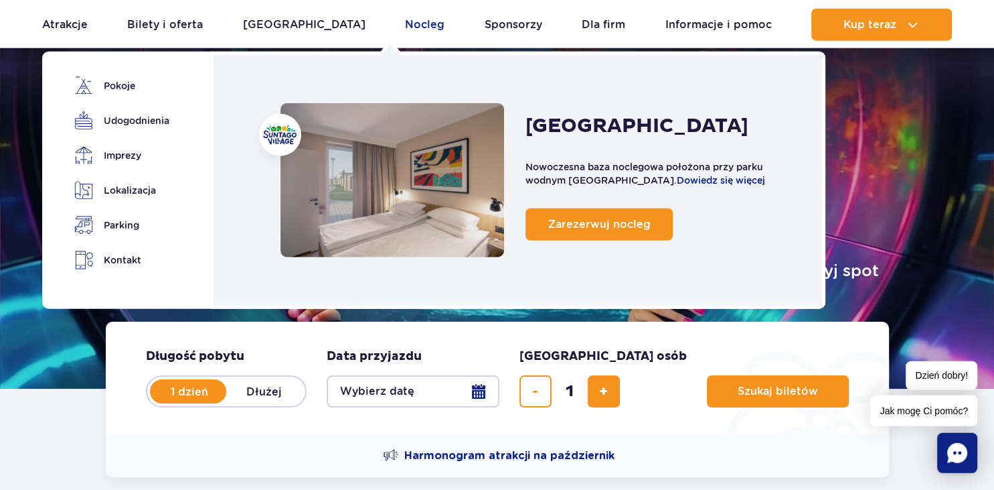
click at [405, 22] on link "Nocleg" at bounding box center [425, 25] width 40 height 32
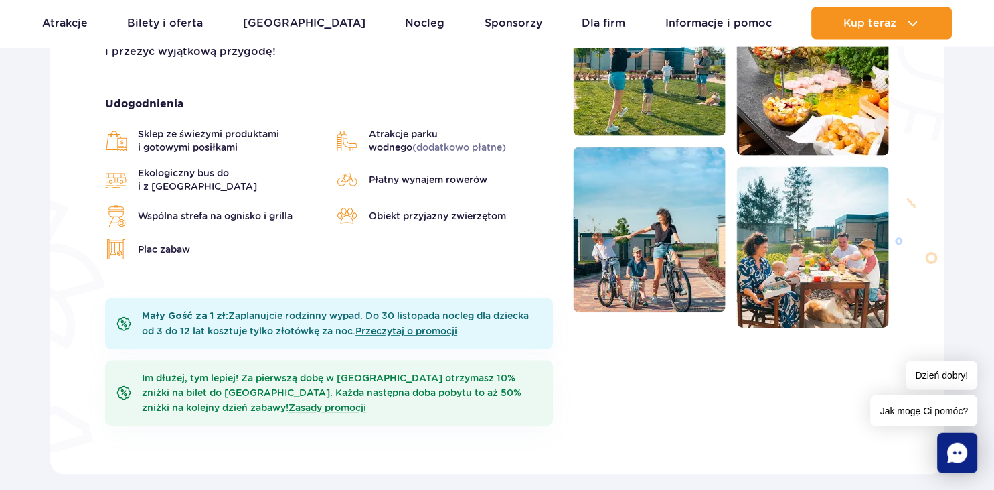
scroll to position [459, 0]
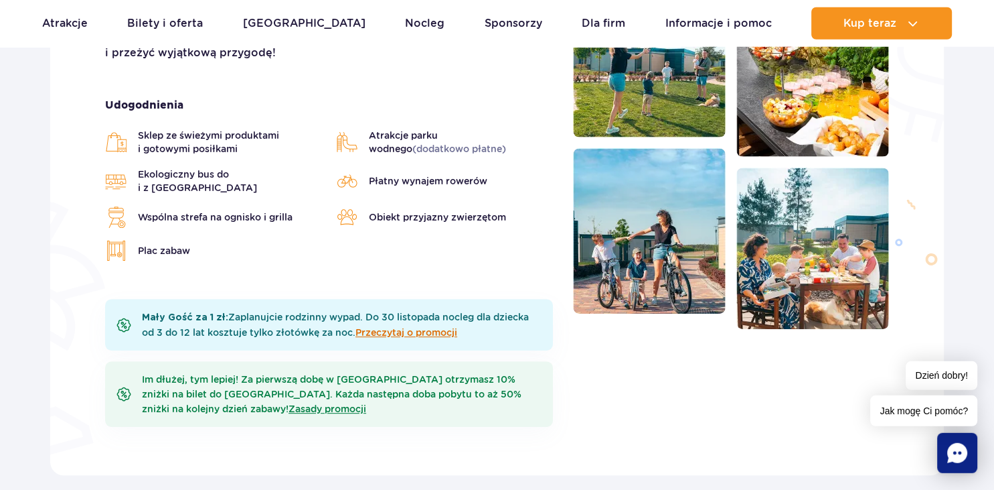
click at [427, 327] on link "Przeczytaj o promocji" at bounding box center [407, 332] width 102 height 11
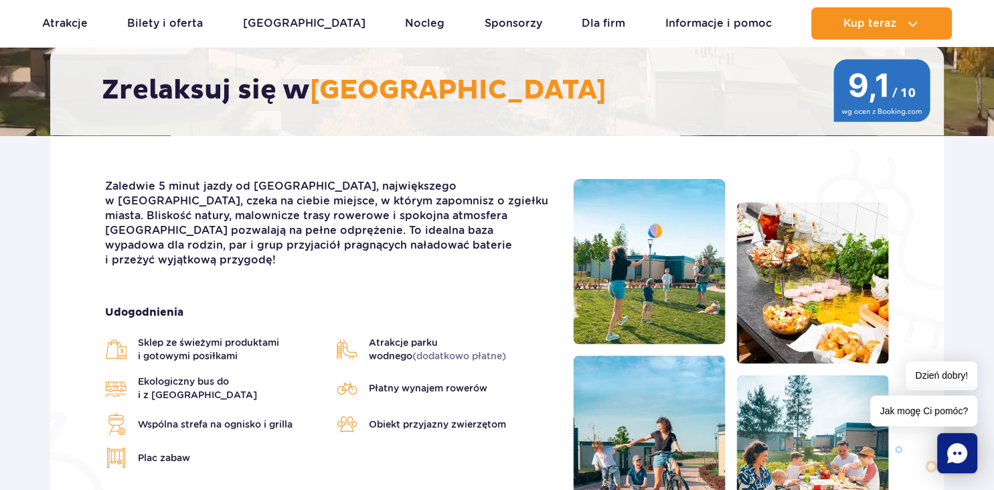
scroll to position [308, 0]
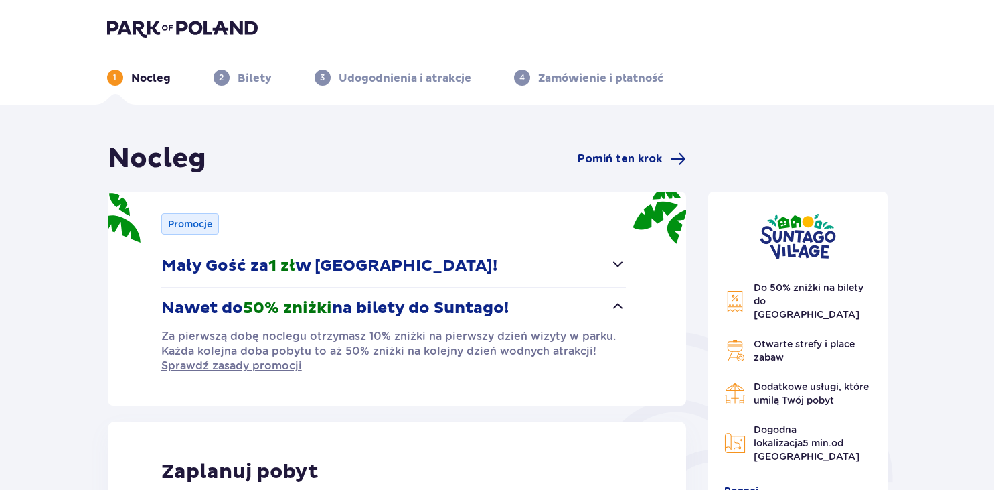
scroll to position [1106, 0]
